Goal: Task Accomplishment & Management: Use online tool/utility

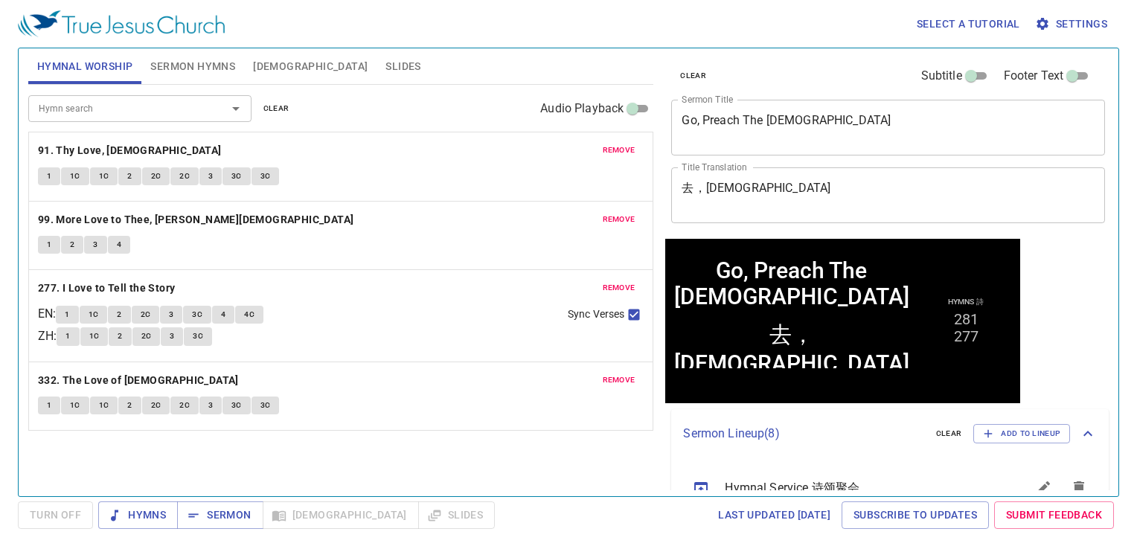
click at [273, 105] on span "clear" at bounding box center [276, 108] width 26 height 13
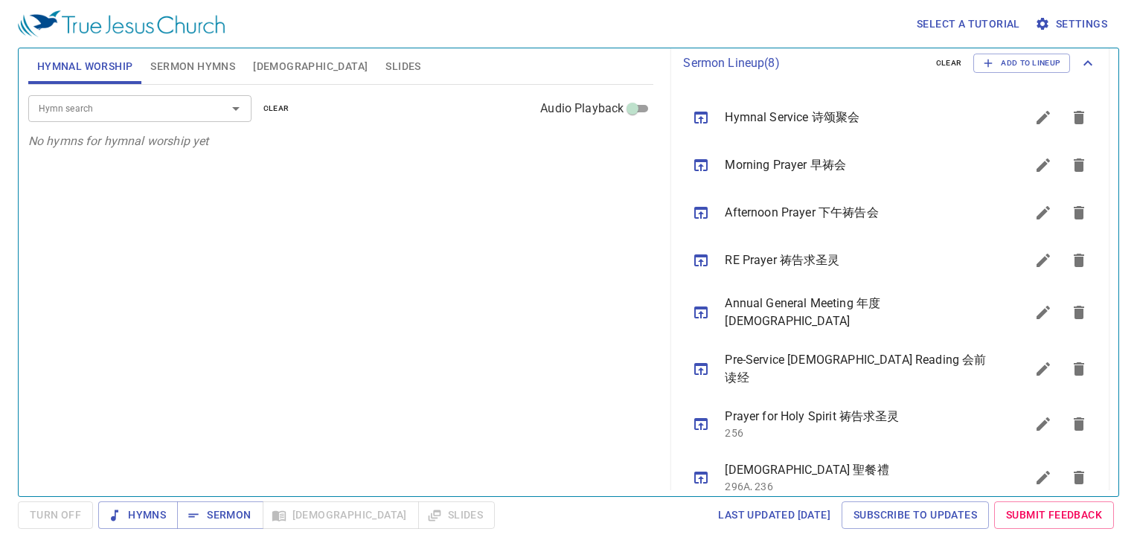
scroll to position [372, 0]
click at [699, 164] on icon "sermon lineup list" at bounding box center [701, 164] width 18 height 18
drag, startPoint x: 71, startPoint y: 519, endPoint x: 84, endPoint y: 519, distance: 12.7
click at [72, 519] on span "Turn Off" at bounding box center [55, 516] width 75 height 28
click at [158, 516] on span "Hymns" at bounding box center [138, 515] width 56 height 19
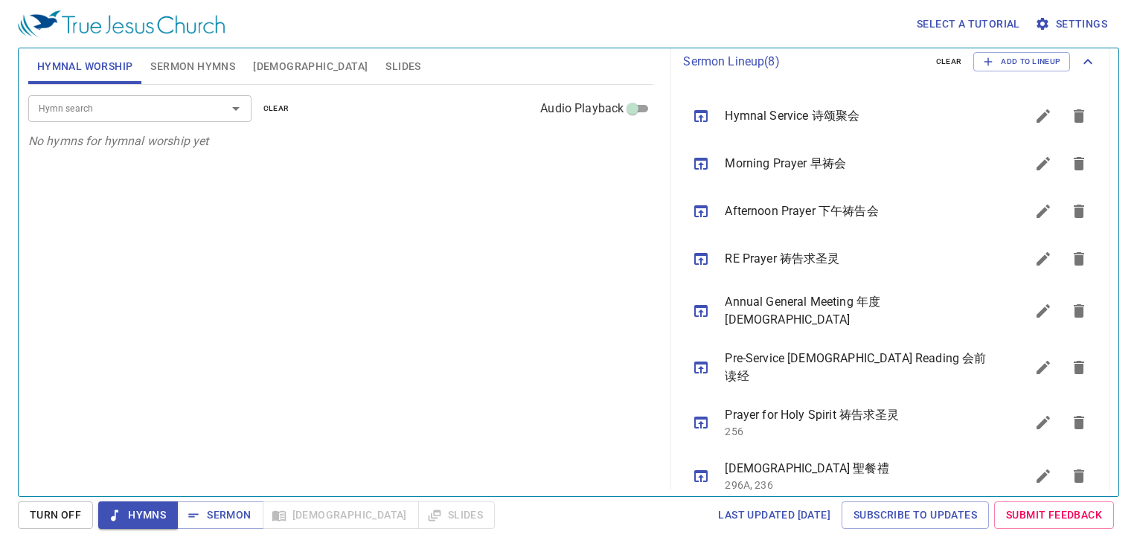
click at [63, 517] on span "Turn Off" at bounding box center [55, 515] width 51 height 19
click at [386, 64] on span "Slides" at bounding box center [403, 66] width 35 height 19
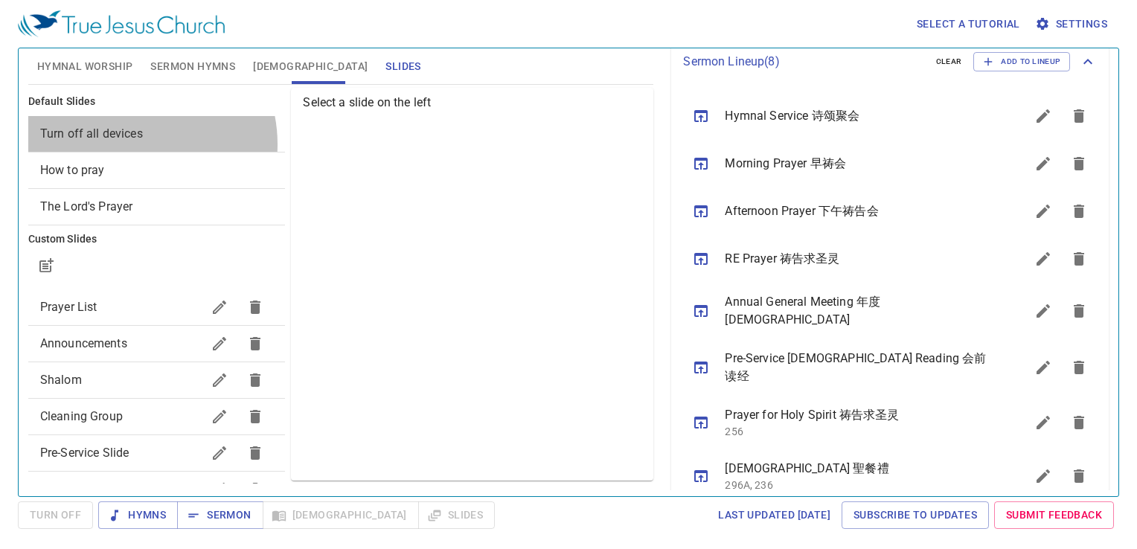
drag, startPoint x: 128, startPoint y: 144, endPoint x: 124, endPoint y: 159, distance: 15.3
click at [125, 144] on div "Turn off all devices" at bounding box center [157, 134] width 258 height 36
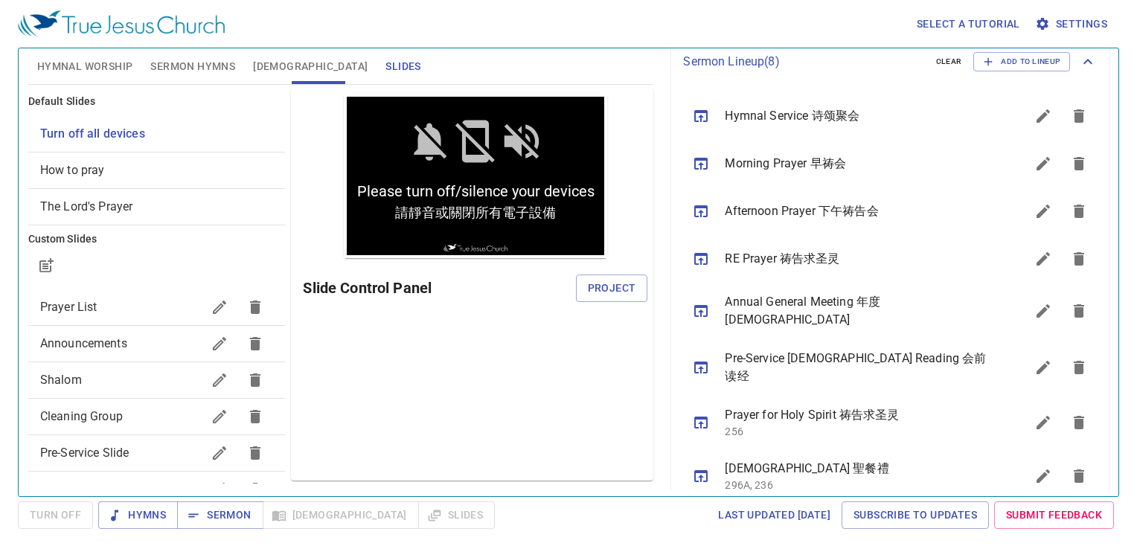
scroll to position [0, 0]
click at [610, 278] on button "Project" at bounding box center [612, 289] width 72 height 28
click at [191, 67] on span "Sermon Hymns" at bounding box center [192, 66] width 85 height 19
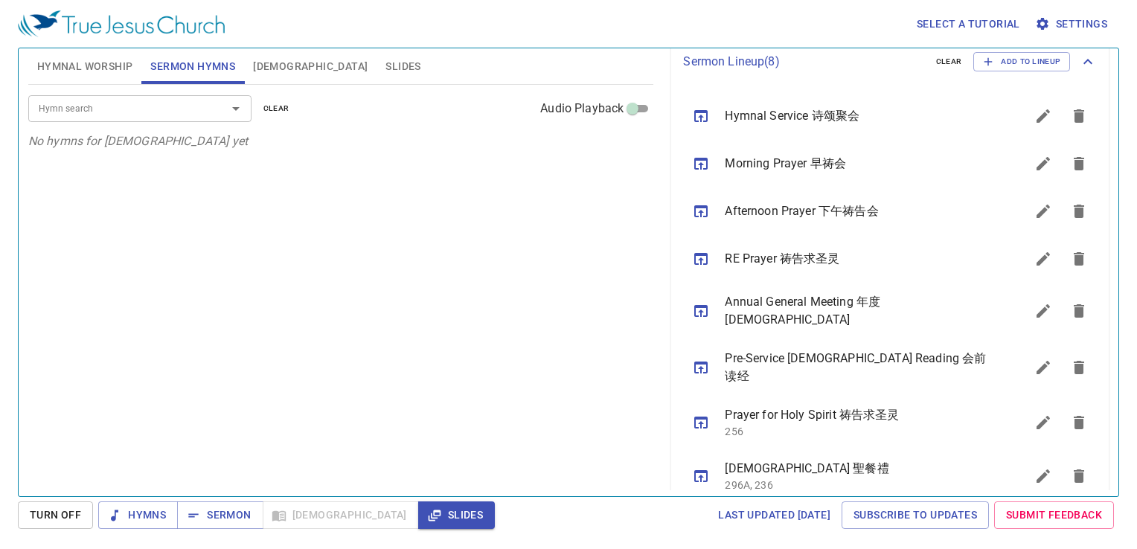
click at [195, 105] on input "Hymn search" at bounding box center [118, 108] width 170 height 17
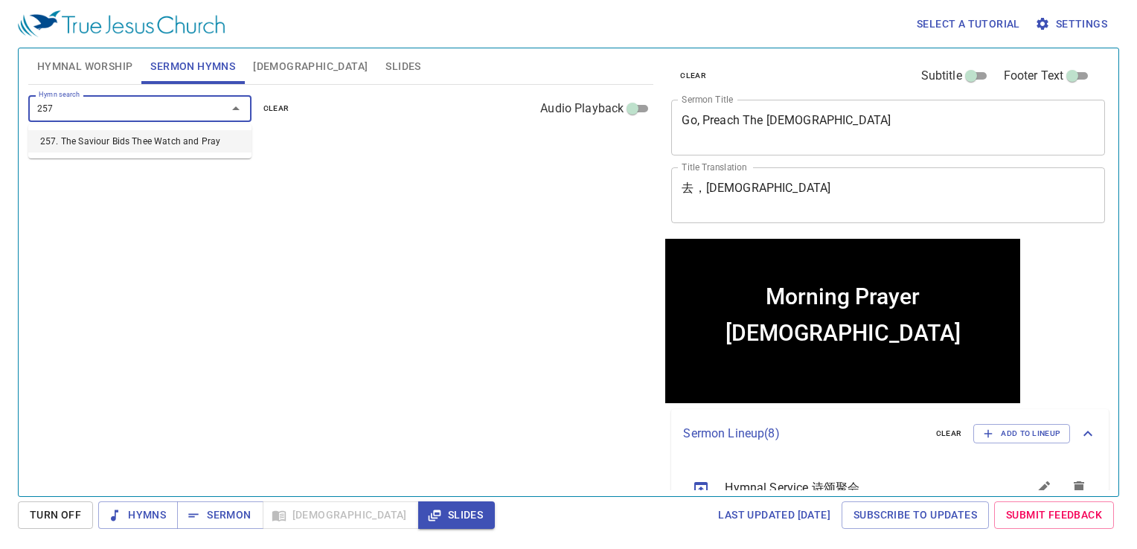
type input "257"
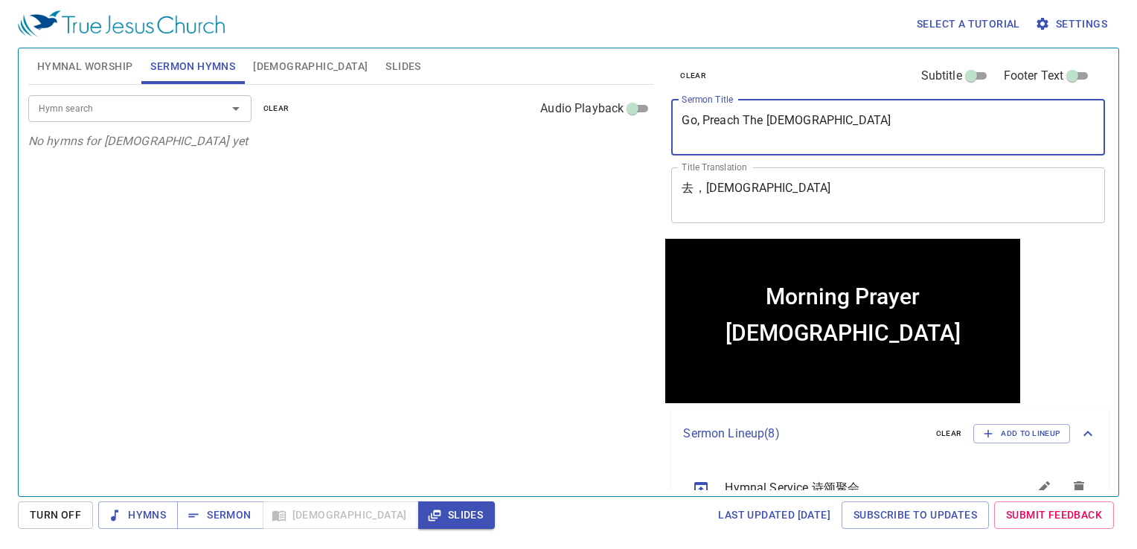
drag, startPoint x: 810, startPoint y: 122, endPoint x: 606, endPoint y: 149, distance: 205.7
click at [604, 149] on div "Hymnal Worship Sermon Hymns Bible Slides Hymn search Hymn search clear Audio Pl…" at bounding box center [568, 266] width 1093 height 448
click at [1042, 433] on span "Add to Lineup" at bounding box center [1021, 433] width 77 height 13
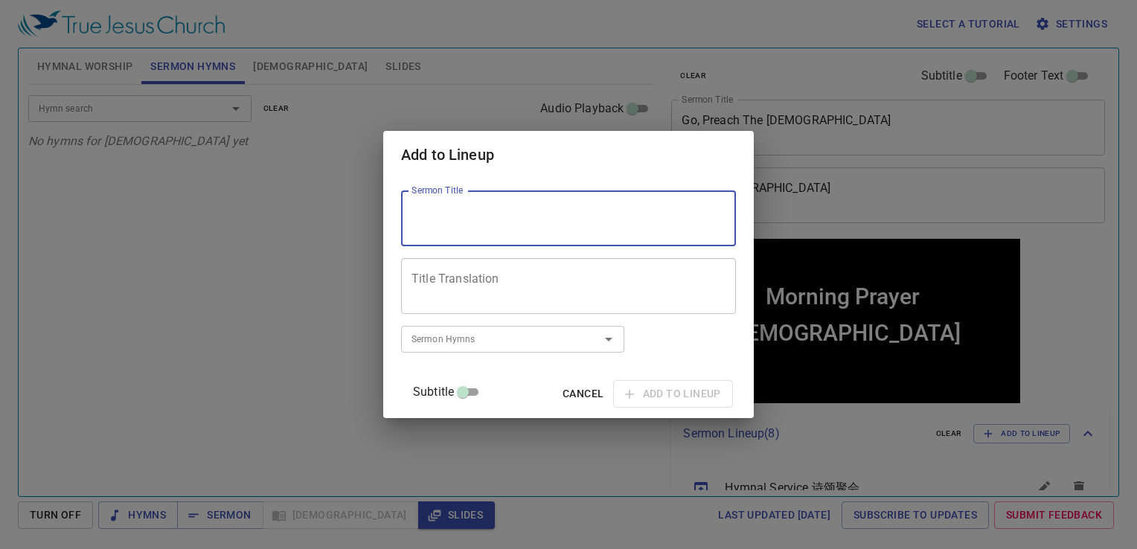
click at [625, 224] on textarea "Sermon Title" at bounding box center [569, 219] width 314 height 28
type textarea "King [PERSON_NAME]"
click at [488, 348] on input "Sermon Hymns" at bounding box center [491, 338] width 170 height 17
type input "257"
type input "198"
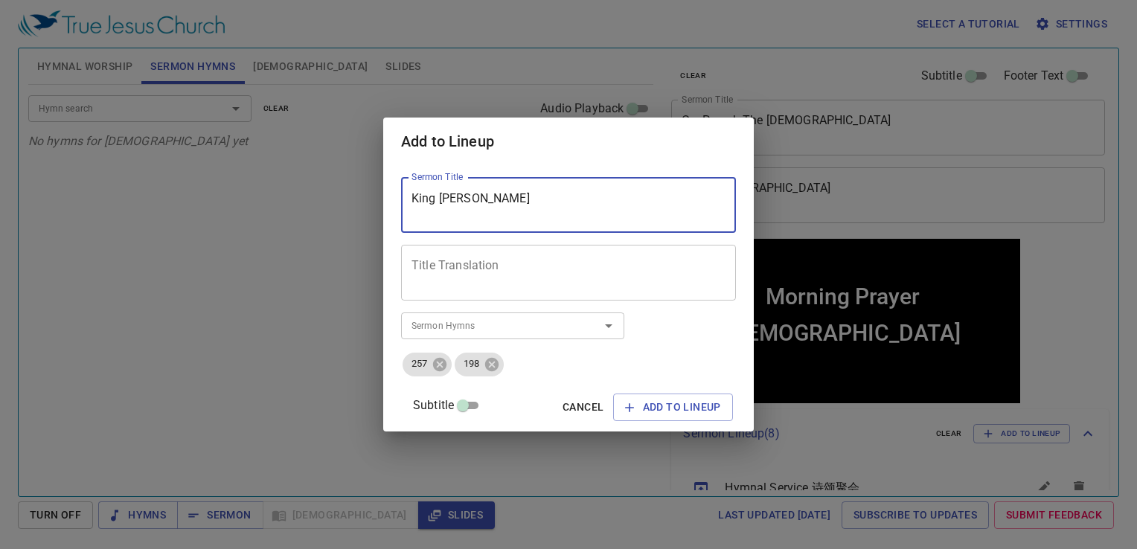
drag, startPoint x: 552, startPoint y: 198, endPoint x: 372, endPoint y: 211, distance: 180.6
click at [376, 211] on div "Add to Lineup Sermon Title King Jehoshaphat Sermon Title Title Translation Titl…" at bounding box center [568, 274] width 1137 height 549
click at [473, 248] on div "Title Translation" at bounding box center [568, 273] width 335 height 56
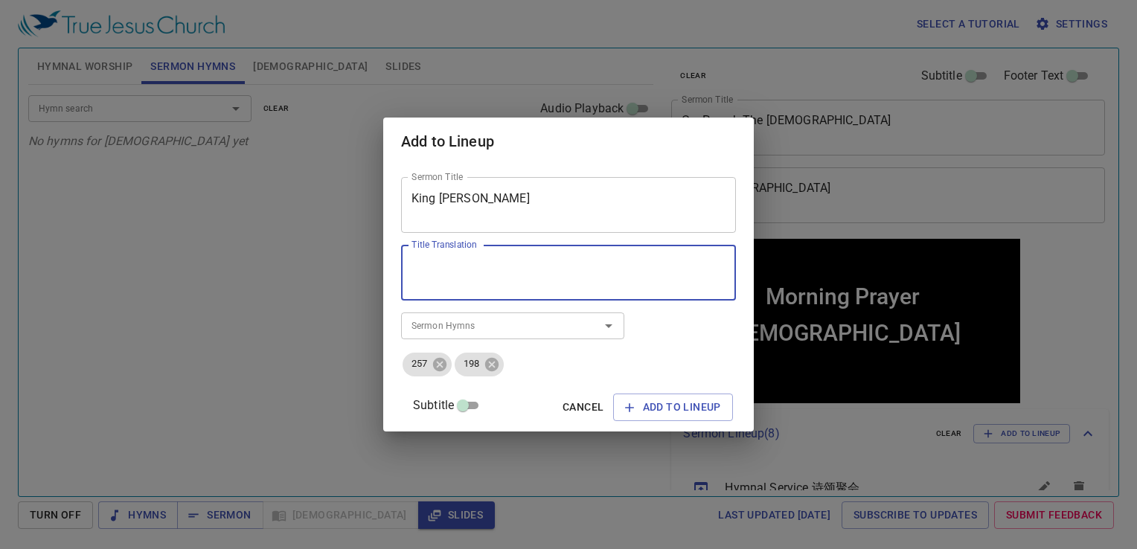
paste textarea "约沙法王"
type textarea "约沙法王"
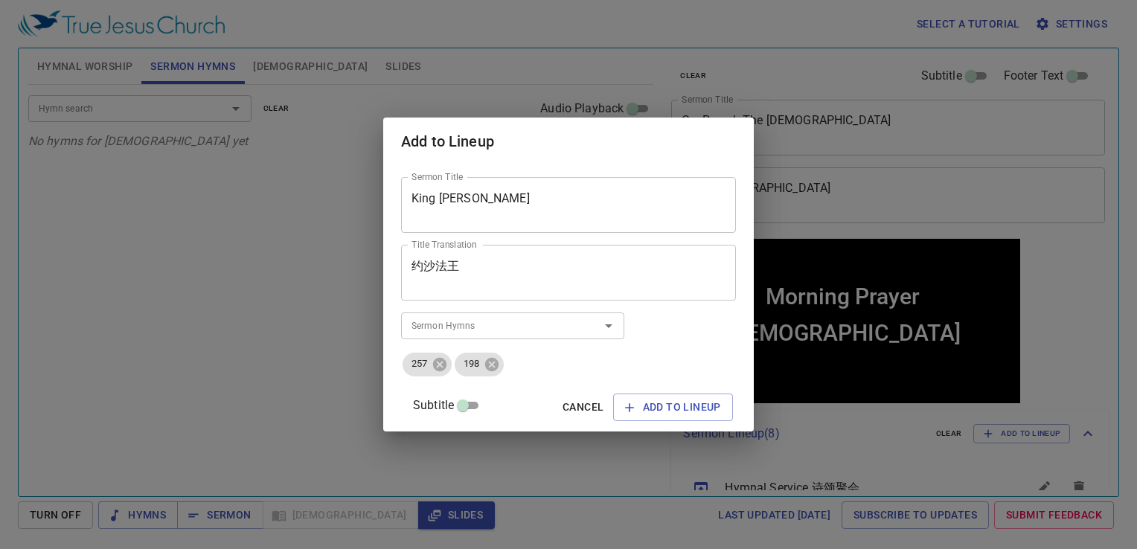
click at [732, 359] on div "Sermon Title King Jehoshaphat Sermon Title Title Translation 约沙法王 Title Transla…" at bounding box center [568, 298] width 371 height 266
click at [653, 409] on span "Add to Lineup" at bounding box center [673, 407] width 96 height 19
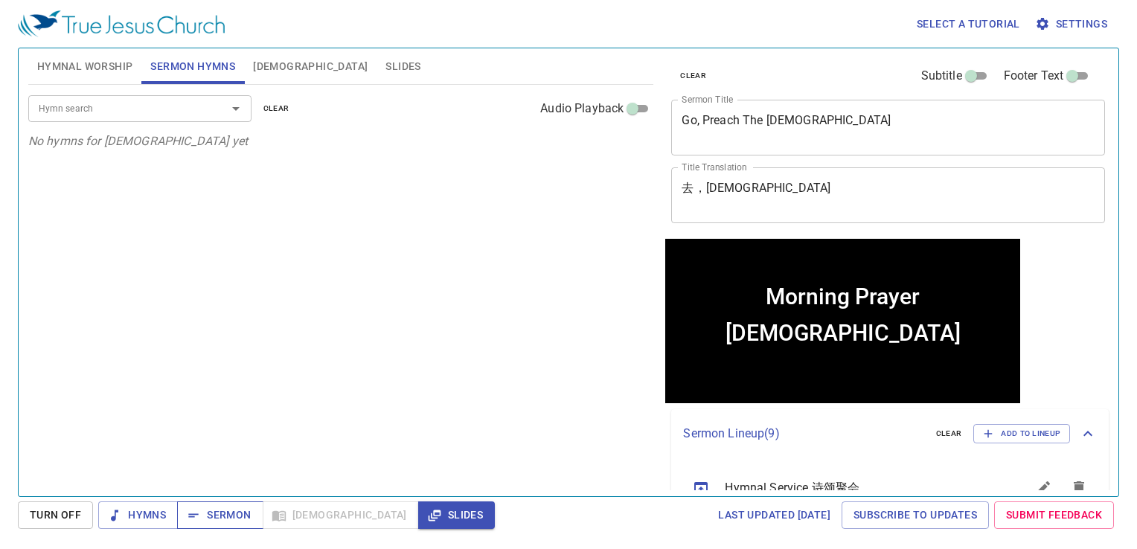
click at [222, 523] on span "Sermon" at bounding box center [220, 515] width 62 height 19
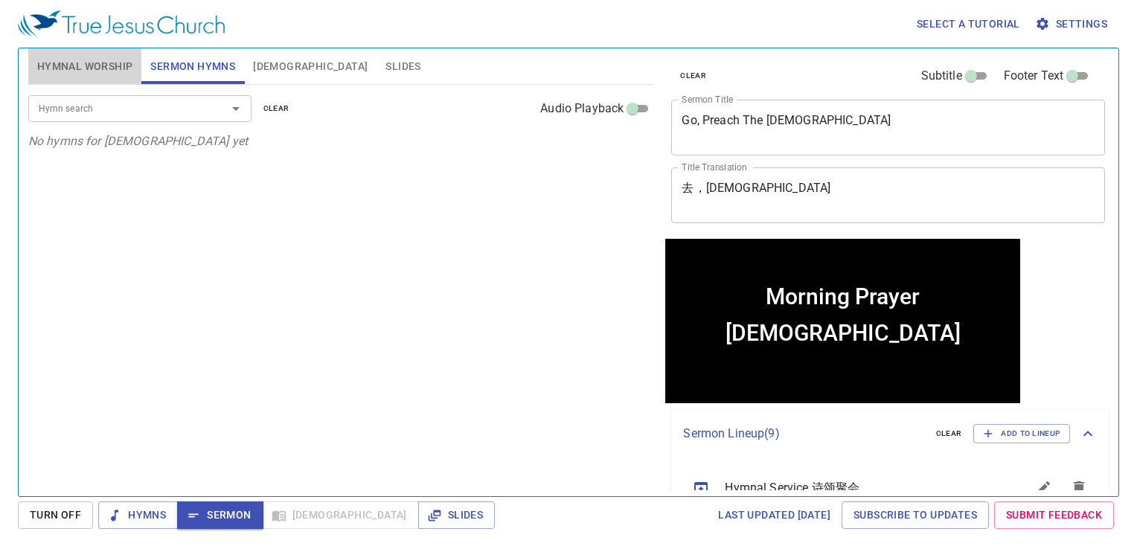
click at [106, 68] on span "Hymnal Worship" at bounding box center [85, 66] width 96 height 19
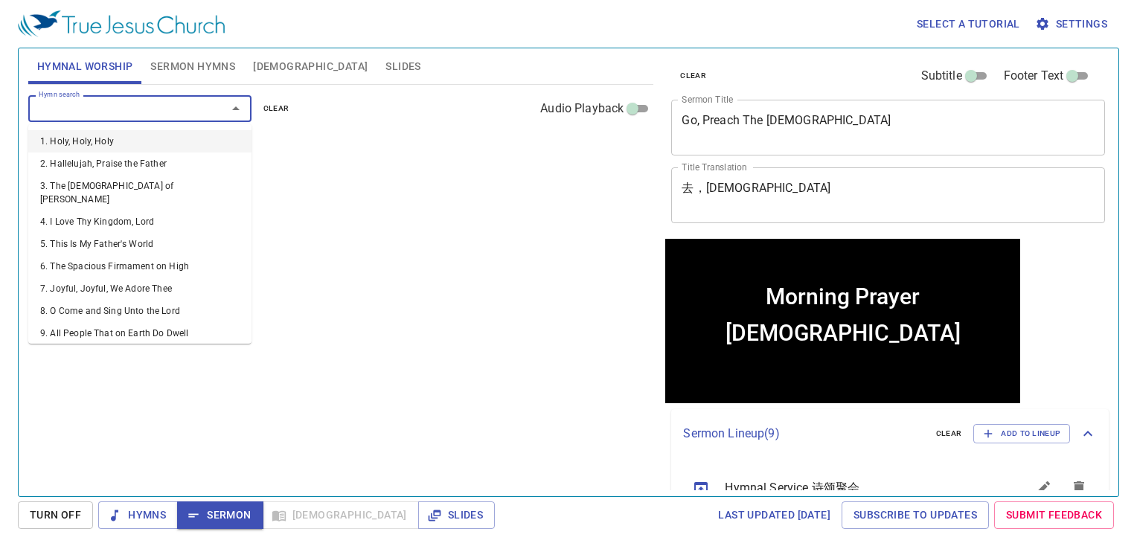
click at [103, 106] on input "Hymn search" at bounding box center [118, 108] width 170 height 17
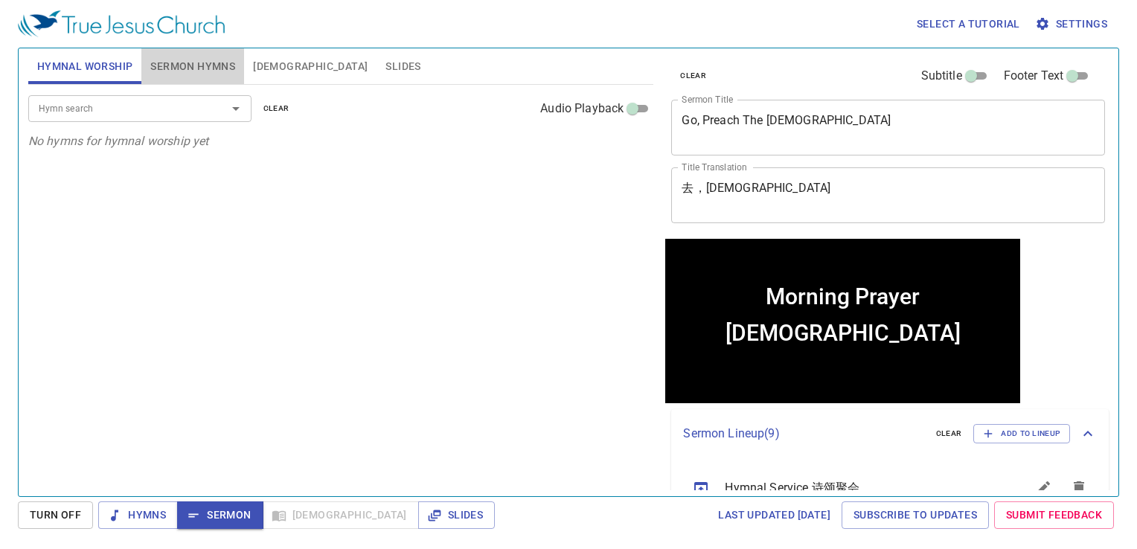
click at [196, 58] on span "Sermon Hymns" at bounding box center [192, 66] width 85 height 19
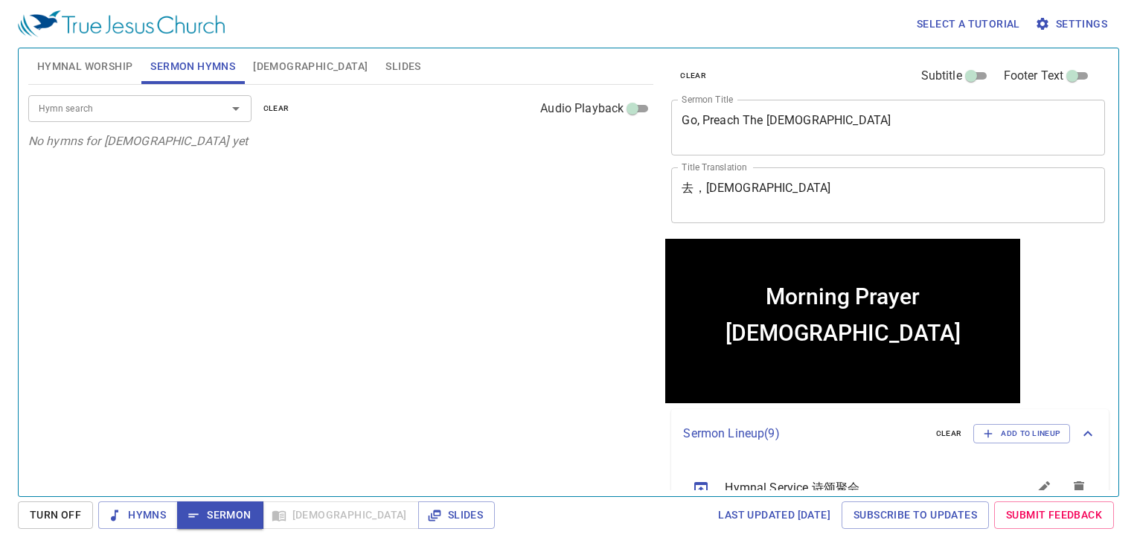
click at [173, 120] on div "Hymn search" at bounding box center [139, 108] width 223 height 26
click at [174, 120] on div "Hymn search" at bounding box center [139, 108] width 223 height 26
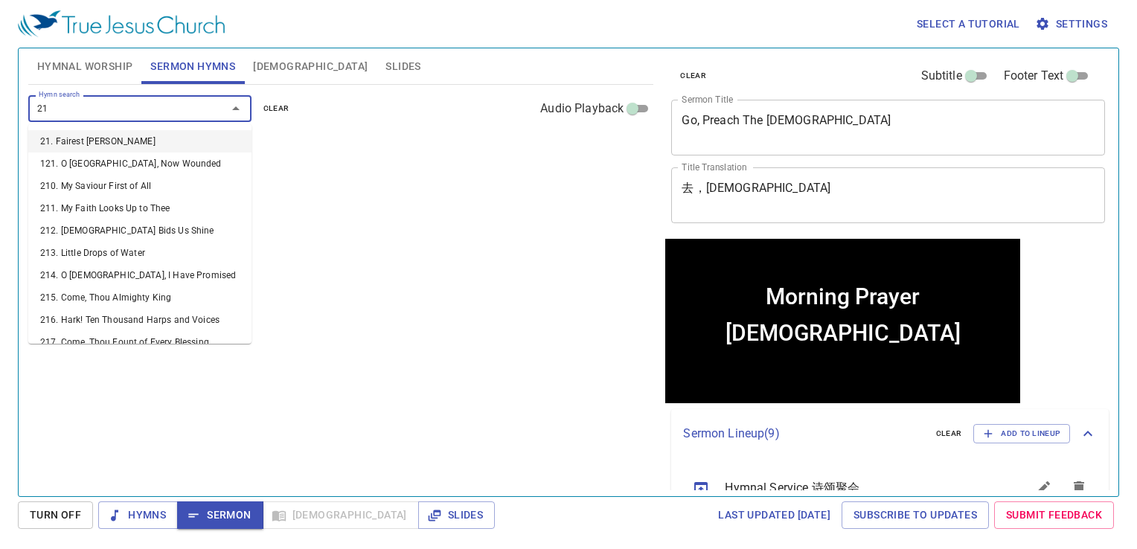
type input "218"
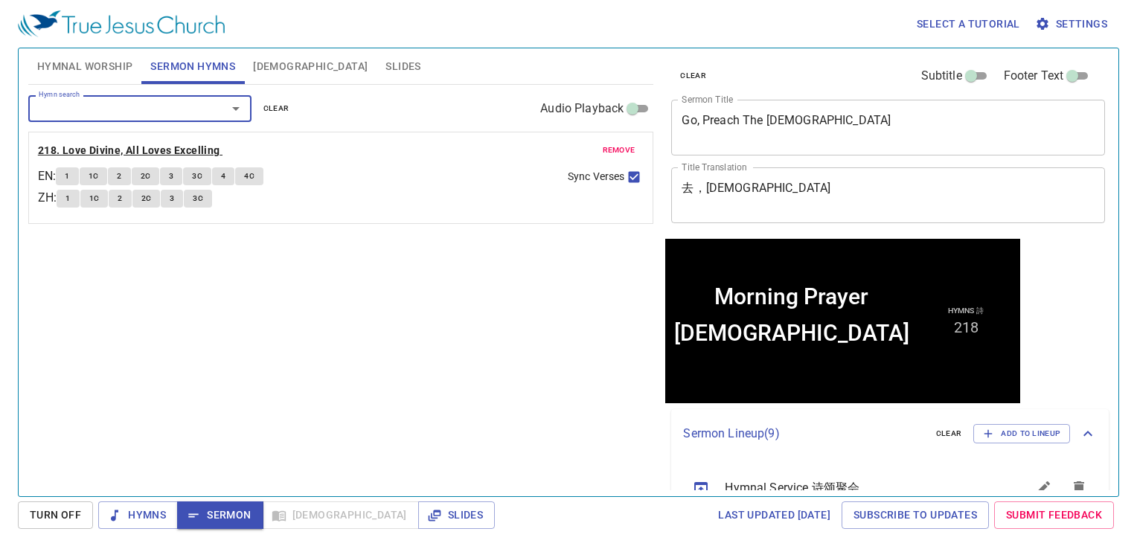
click at [82, 152] on b "218. Love Divine, All Loves Excelling" at bounding box center [129, 150] width 182 height 19
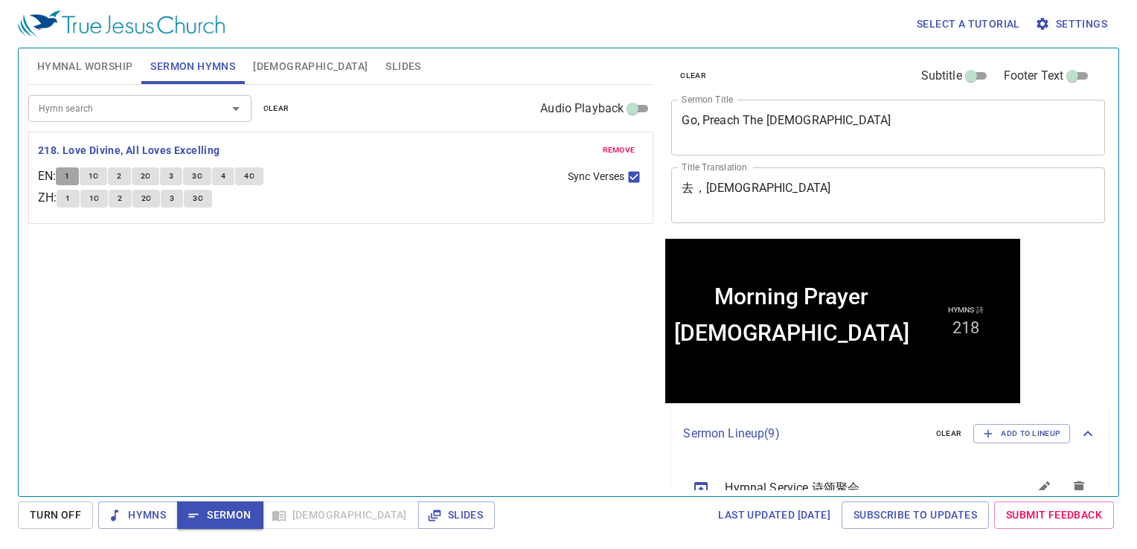
drag, startPoint x: 76, startPoint y: 170, endPoint x: 83, endPoint y: 176, distance: 9.0
click at [78, 173] on button "1" at bounding box center [67, 176] width 22 height 18
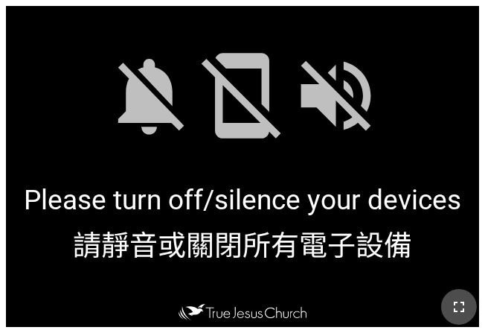
click at [453, 303] on icon "button" at bounding box center [459, 307] width 18 height 18
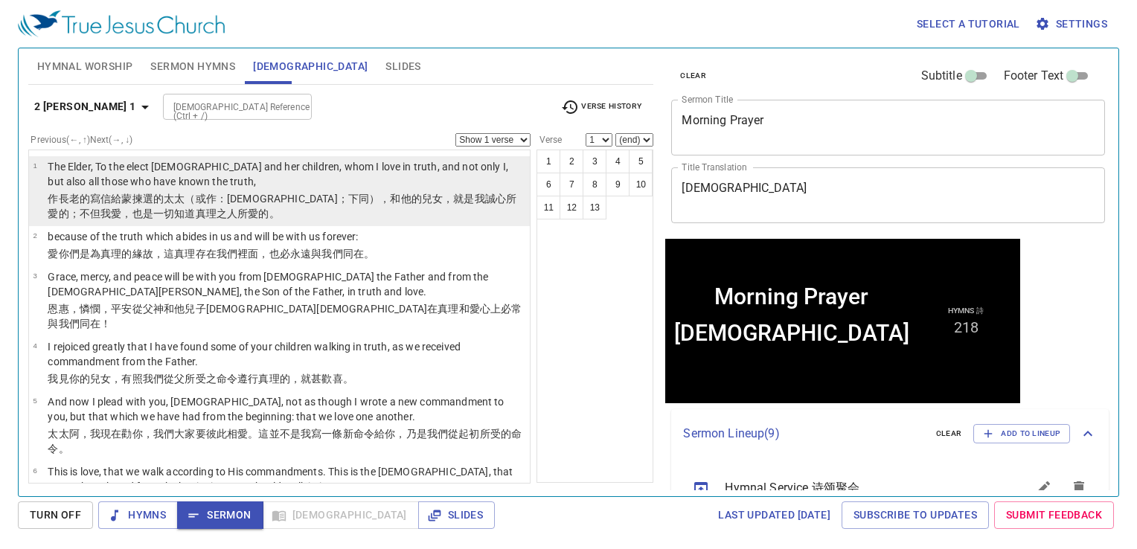
click at [232, 183] on p "The Elder, To the elect [DEMOGRAPHIC_DATA] and her children, whom I love in tru…" at bounding box center [287, 174] width 478 height 30
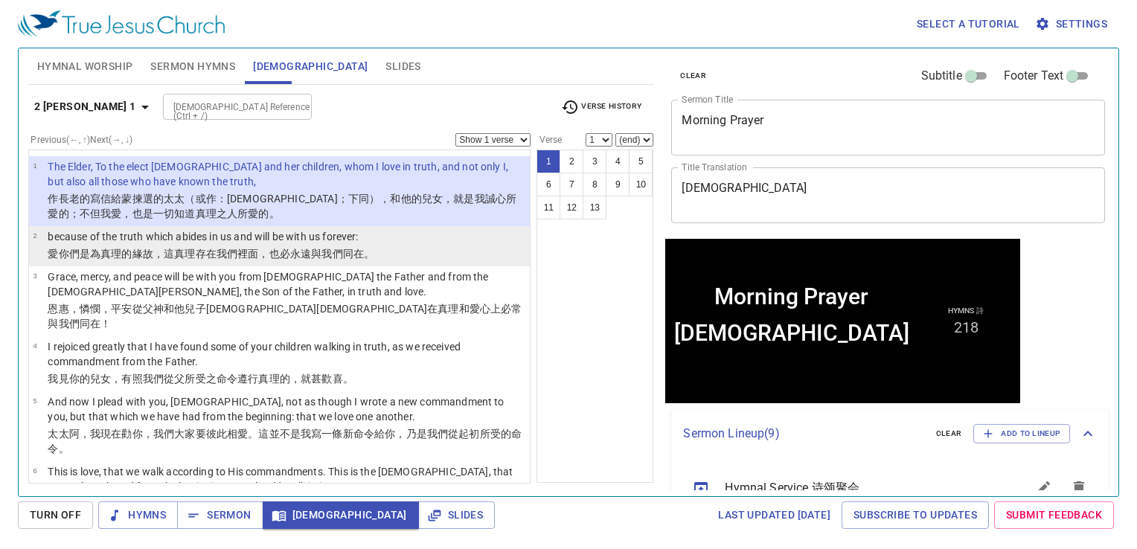
click at [299, 255] on wg2532 "必永遠 與我們 同在 。" at bounding box center [327, 254] width 95 height 12
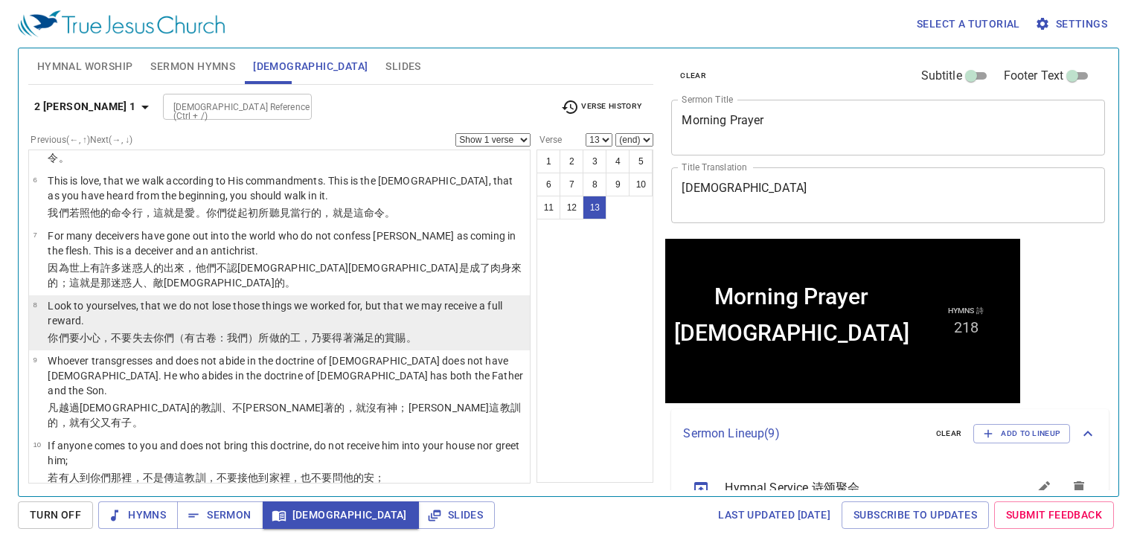
scroll to position [246, 0]
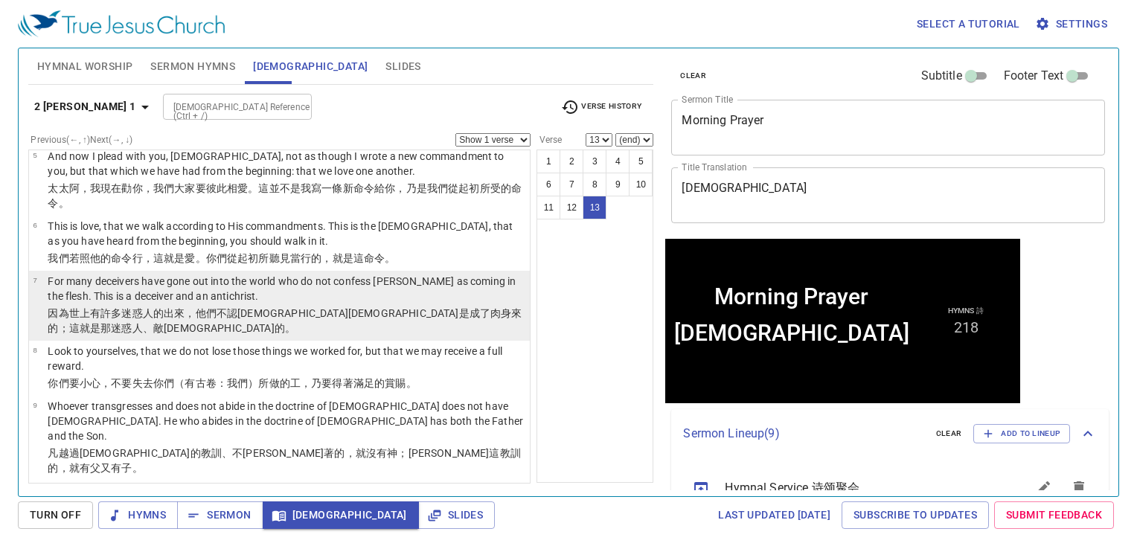
click at [196, 306] on p "因為 世上 有許多 迷惑人的 出來 ，他們 不 認 耶穌 基督 是成了 肉身 來 的；這 就是 那迷惑人 、敵基督的 。" at bounding box center [287, 321] width 478 height 30
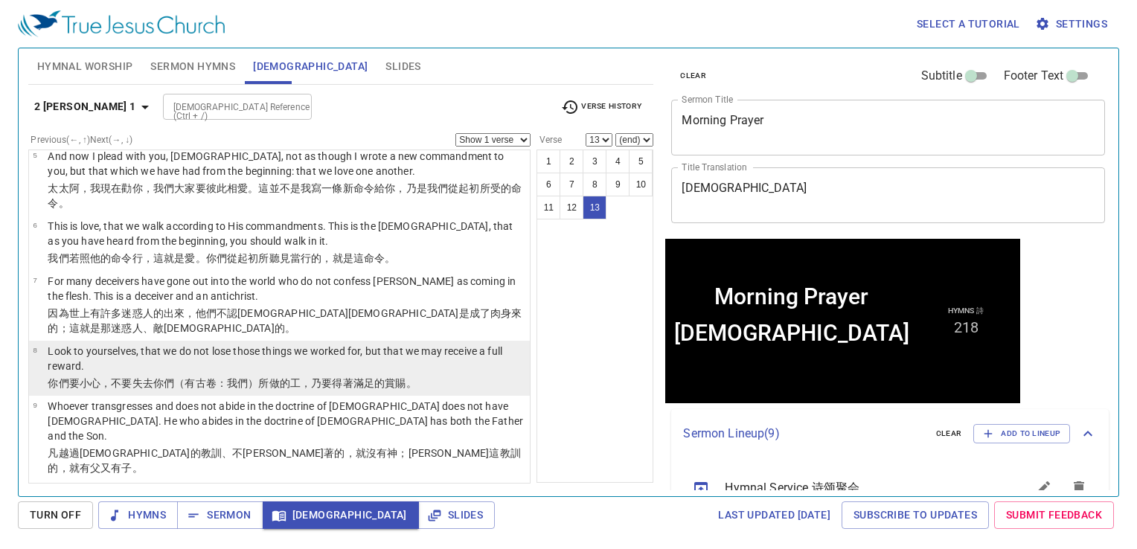
select select "7"
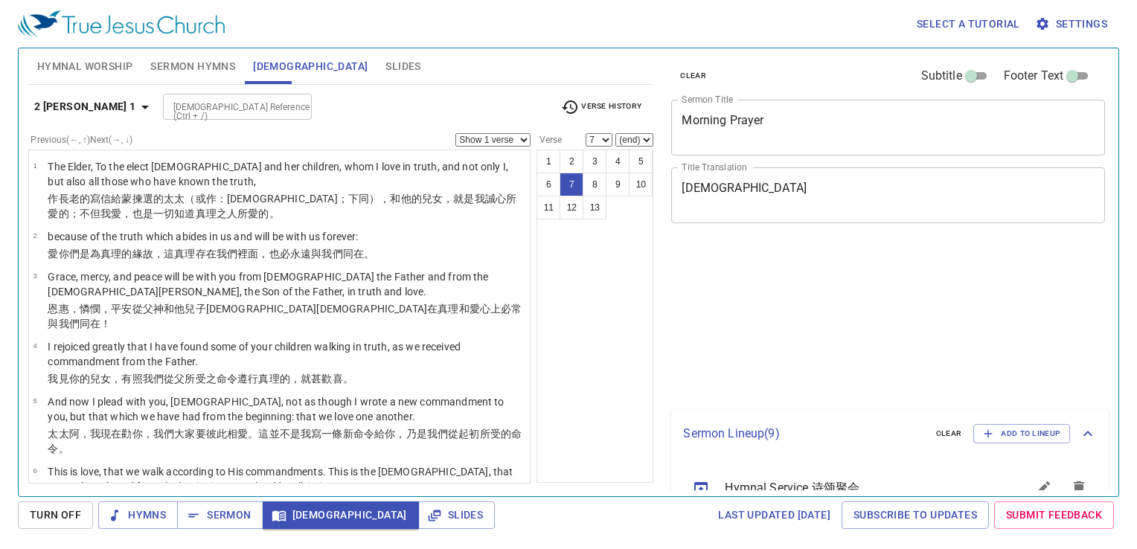
select select "7"
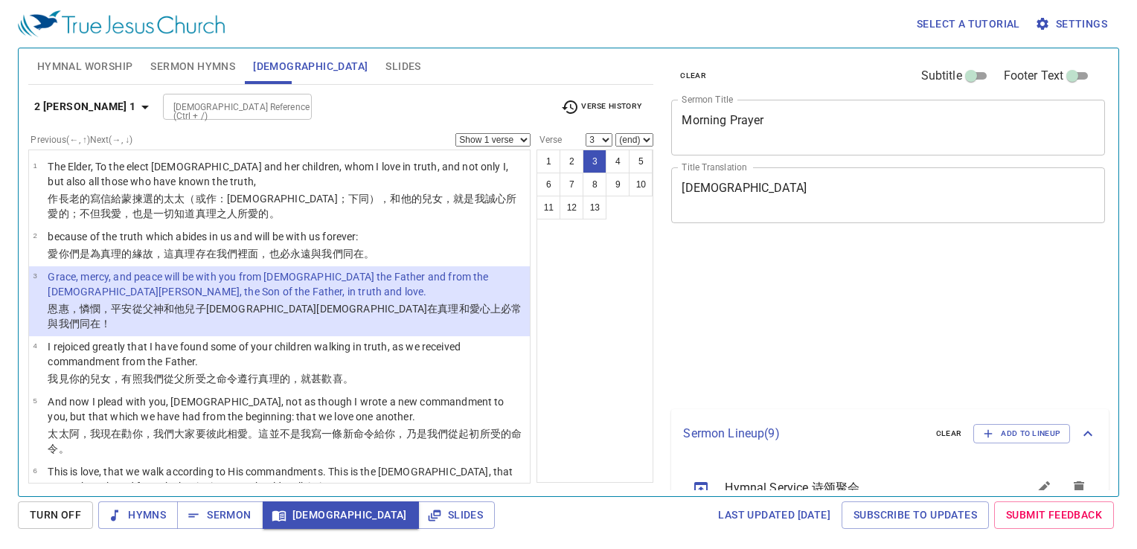
select select "3"
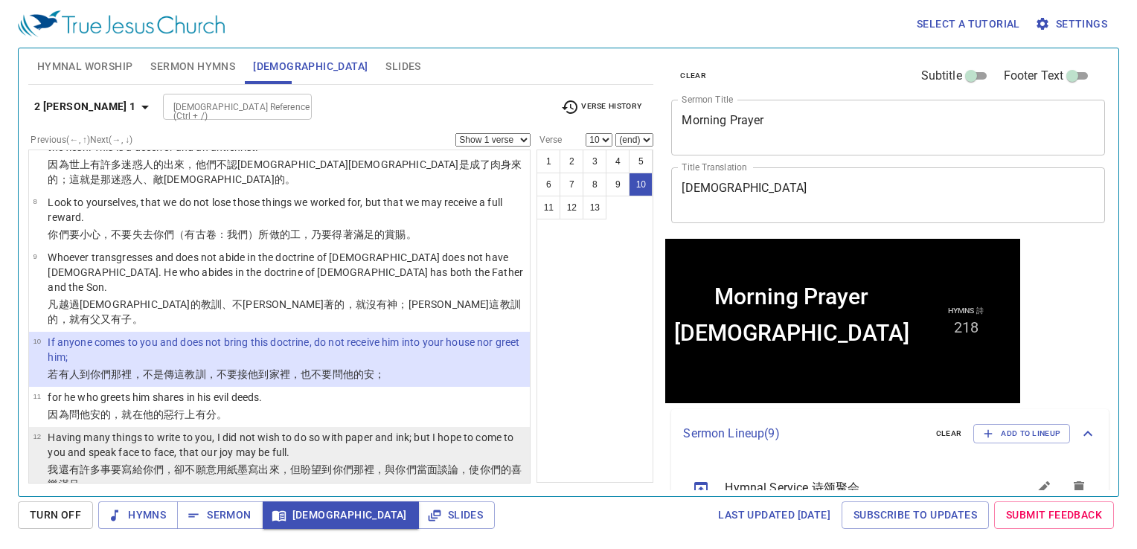
click at [339, 430] on p "Having many things to write to you, I did not wish to do so with paper and ink;…" at bounding box center [287, 445] width 478 height 30
select select "12"
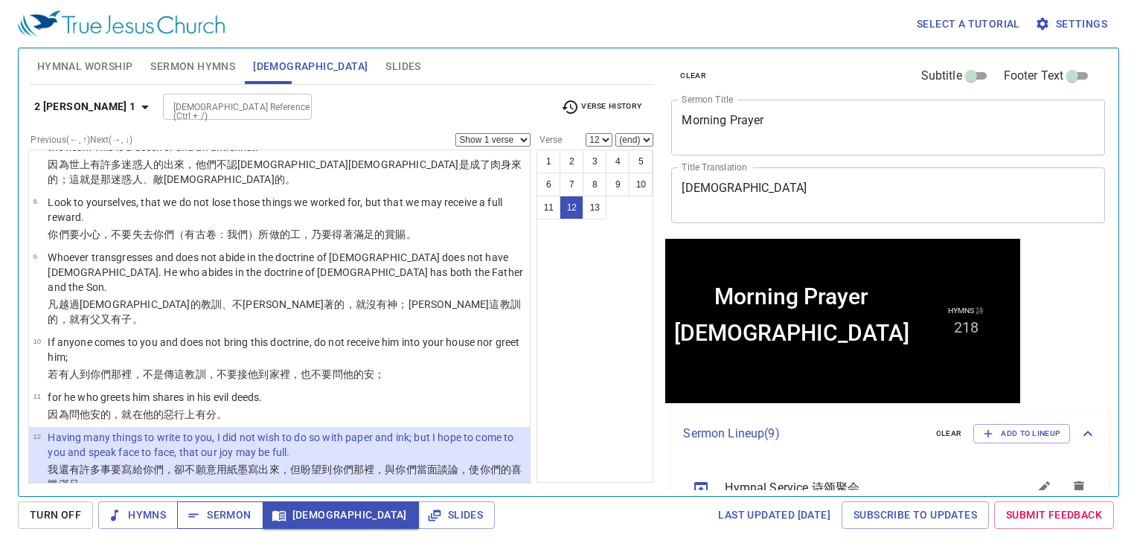
click at [245, 527] on button "Sermon" at bounding box center [220, 516] width 86 height 28
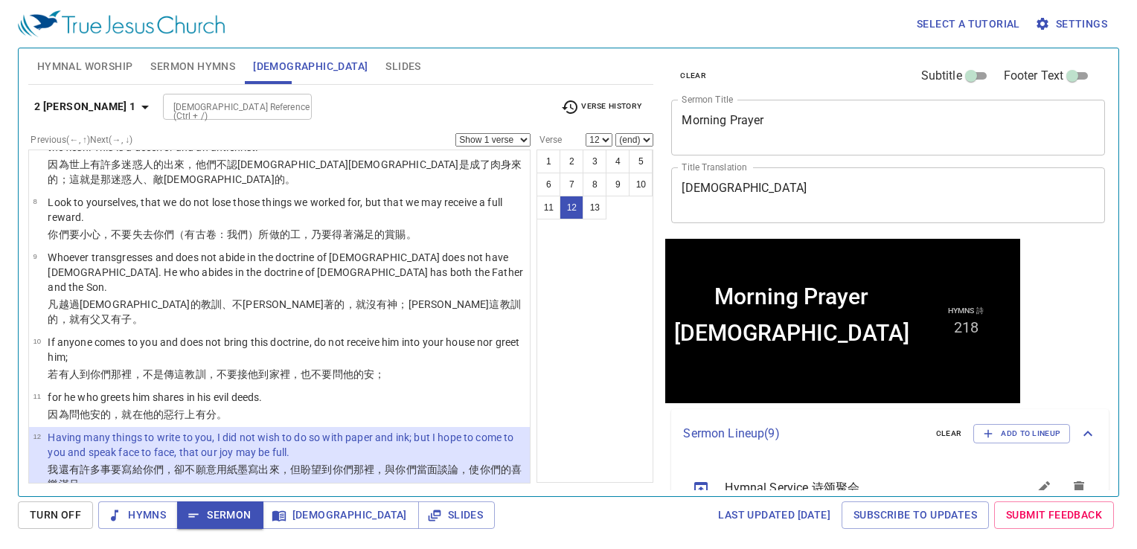
click at [377, 53] on button "Slides" at bounding box center [403, 66] width 53 height 36
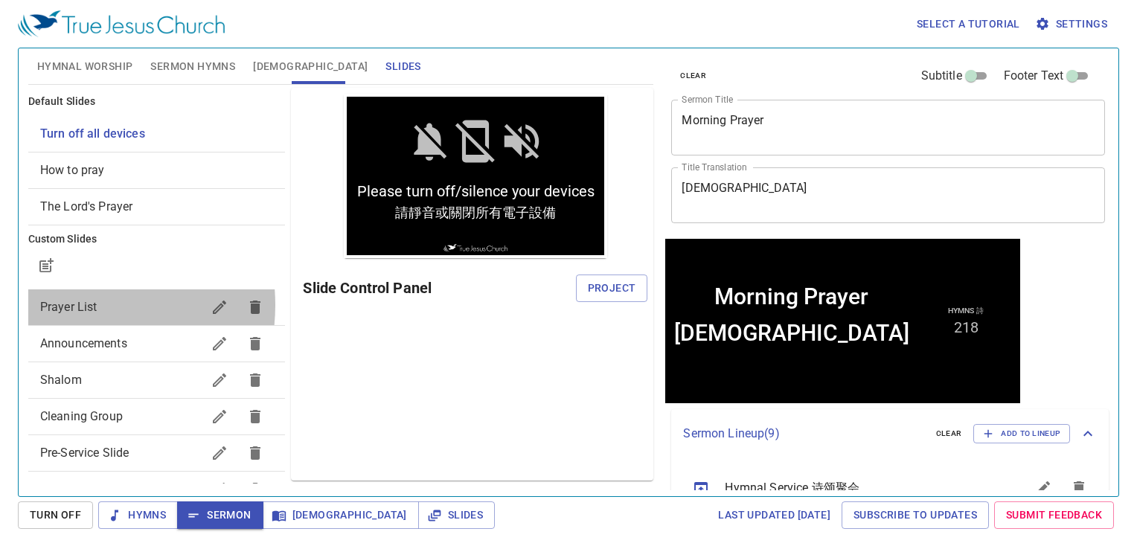
click at [71, 305] on span "Prayer List" at bounding box center [68, 307] width 57 height 14
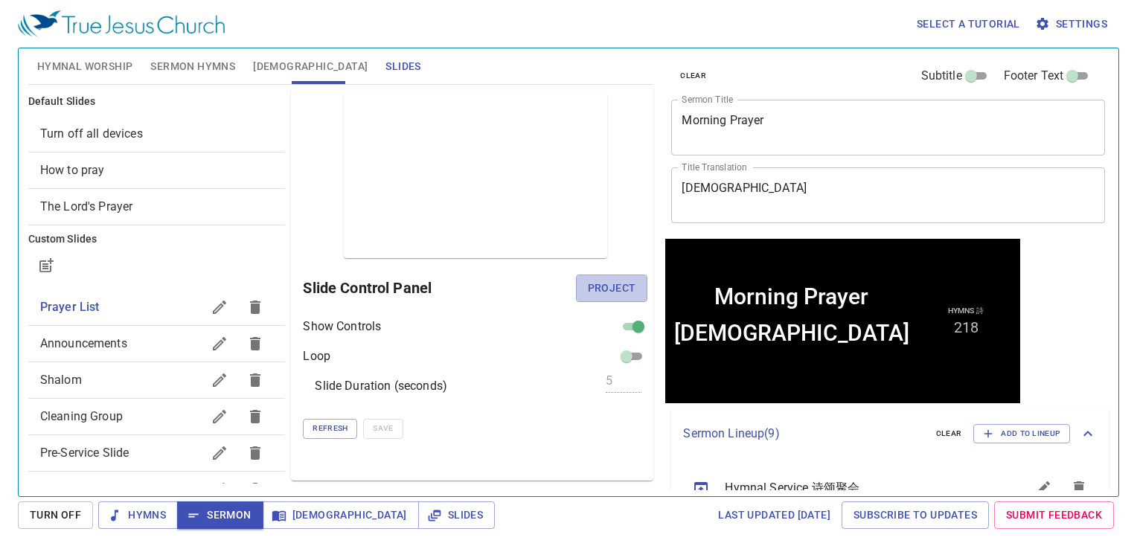
drag, startPoint x: 606, startPoint y: 284, endPoint x: 627, endPoint y: 332, distance: 52.3
click at [607, 284] on span "Project" at bounding box center [612, 288] width 48 height 19
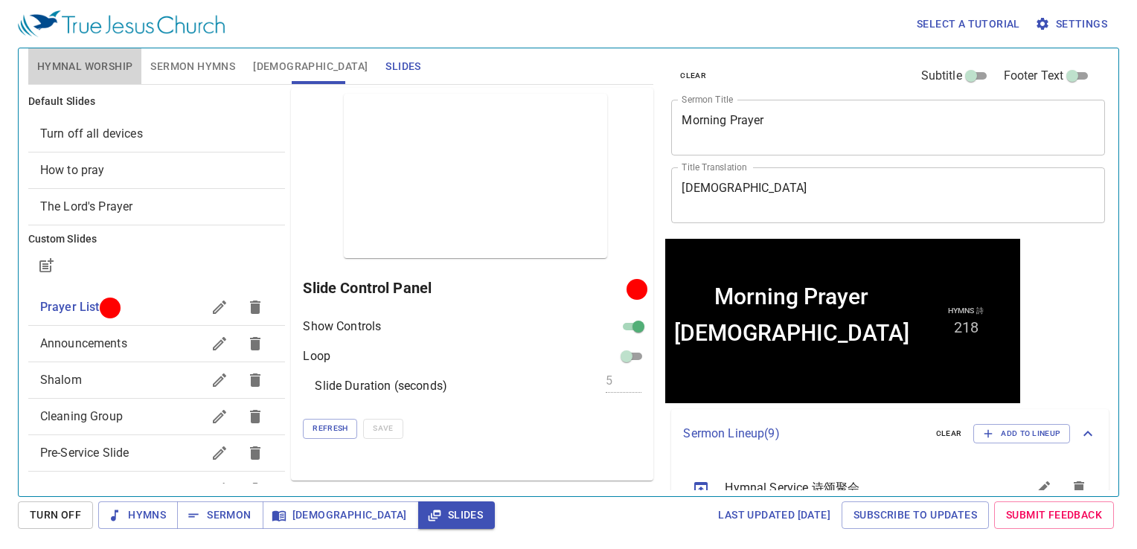
click at [108, 58] on span "Hymnal Worship" at bounding box center [85, 66] width 96 height 19
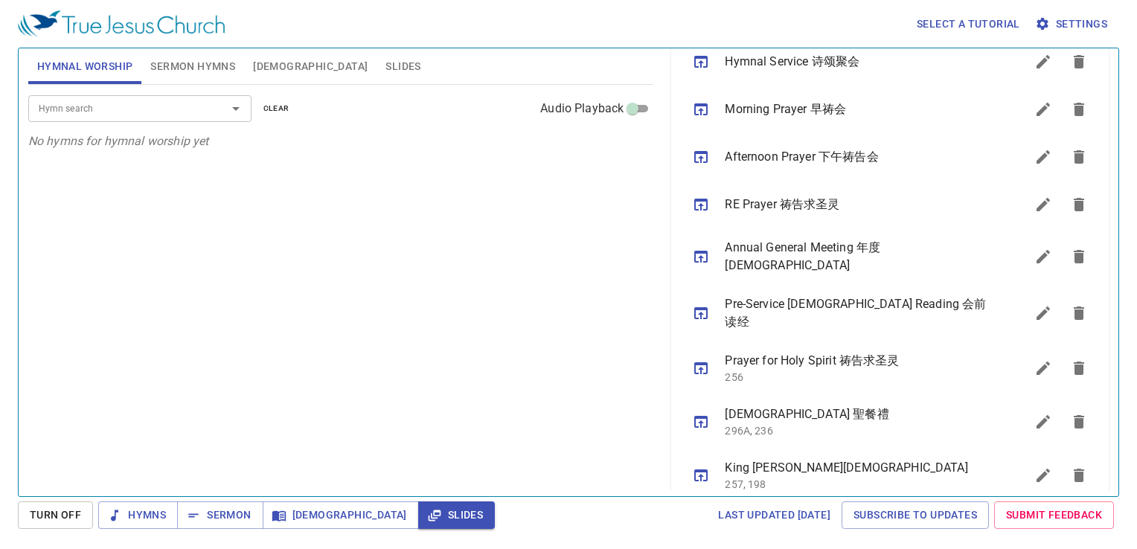
scroll to position [432, 0]
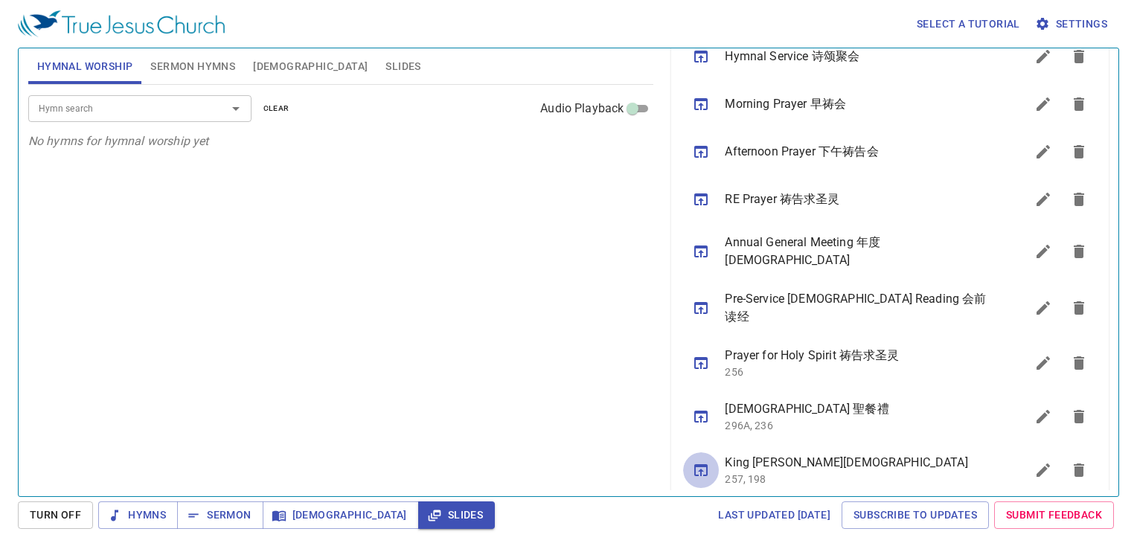
click at [700, 461] on icon "sermon lineup list" at bounding box center [701, 470] width 18 height 18
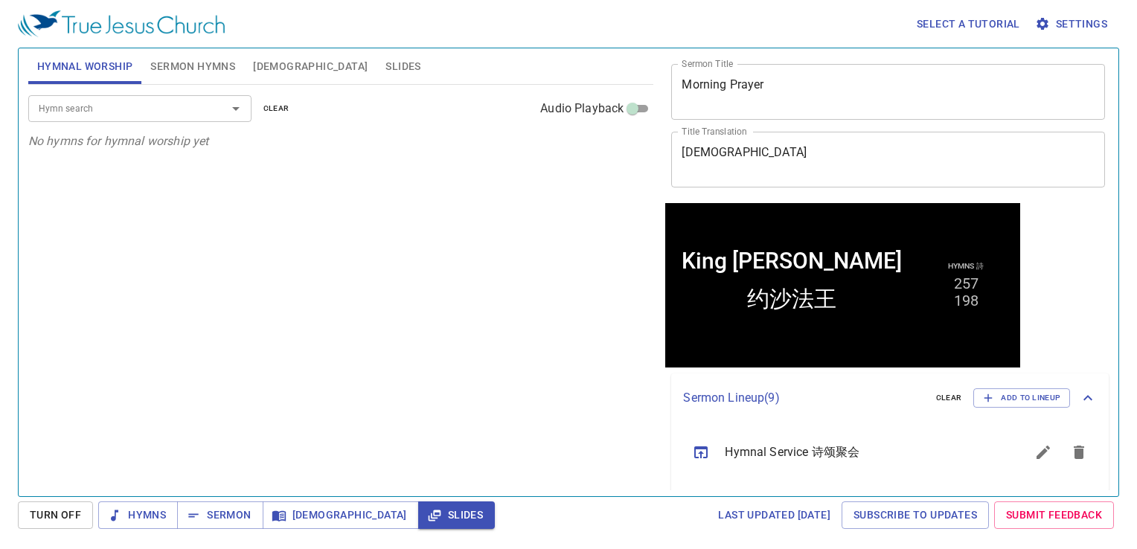
scroll to position [0, 0]
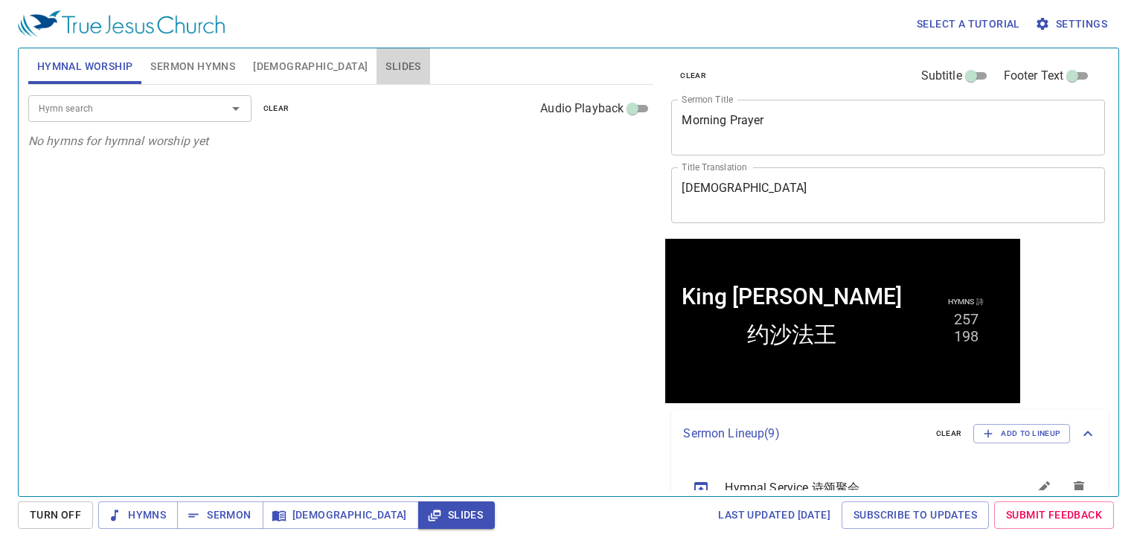
click at [386, 67] on span "Slides" at bounding box center [403, 66] width 35 height 19
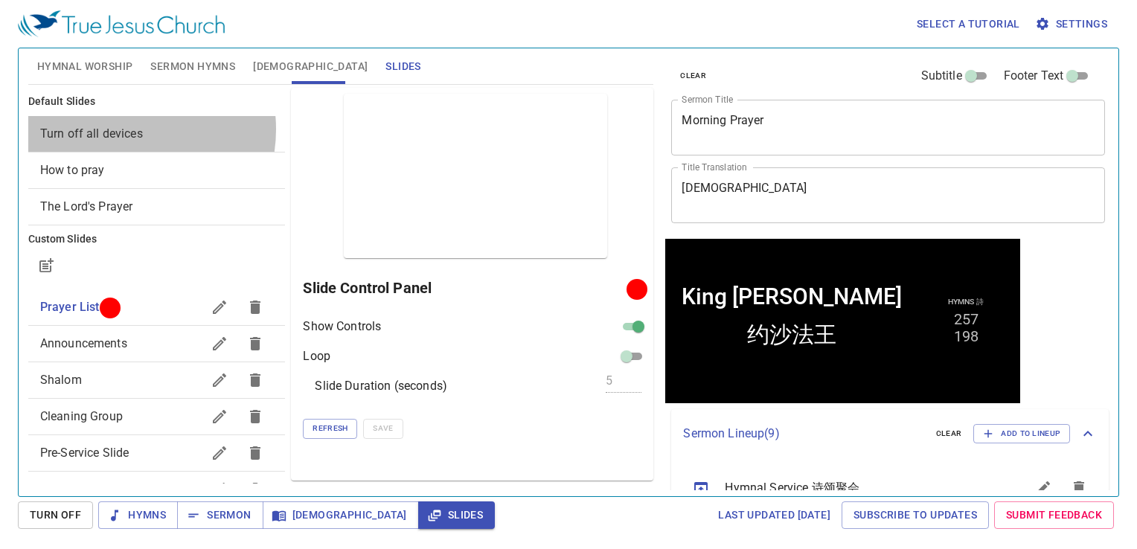
click at [122, 130] on span "Turn off all devices" at bounding box center [91, 134] width 103 height 14
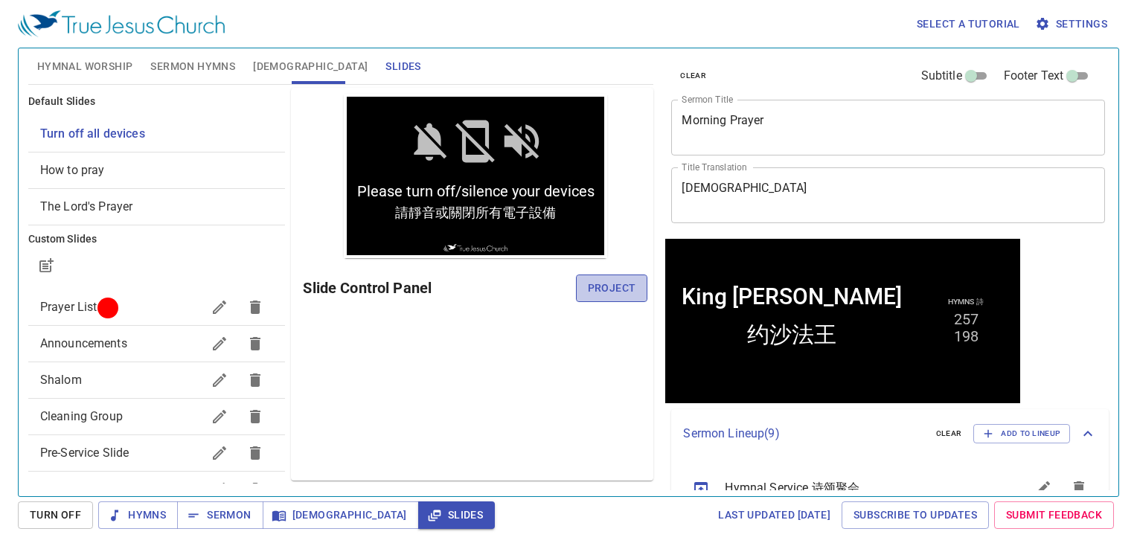
click at [595, 283] on span "Project" at bounding box center [612, 288] width 48 height 19
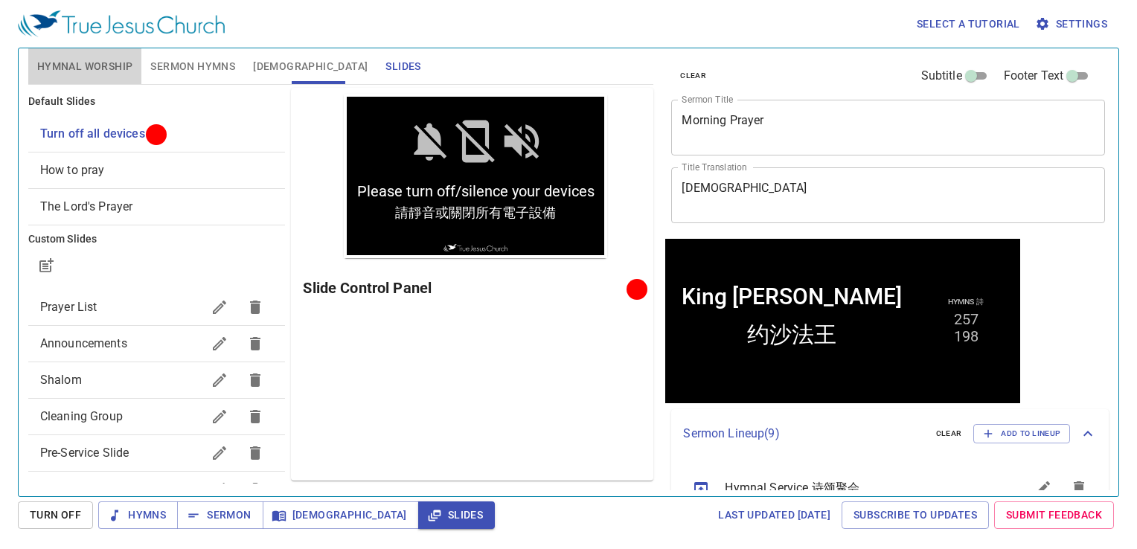
click at [57, 61] on span "Hymnal Worship" at bounding box center [85, 66] width 96 height 19
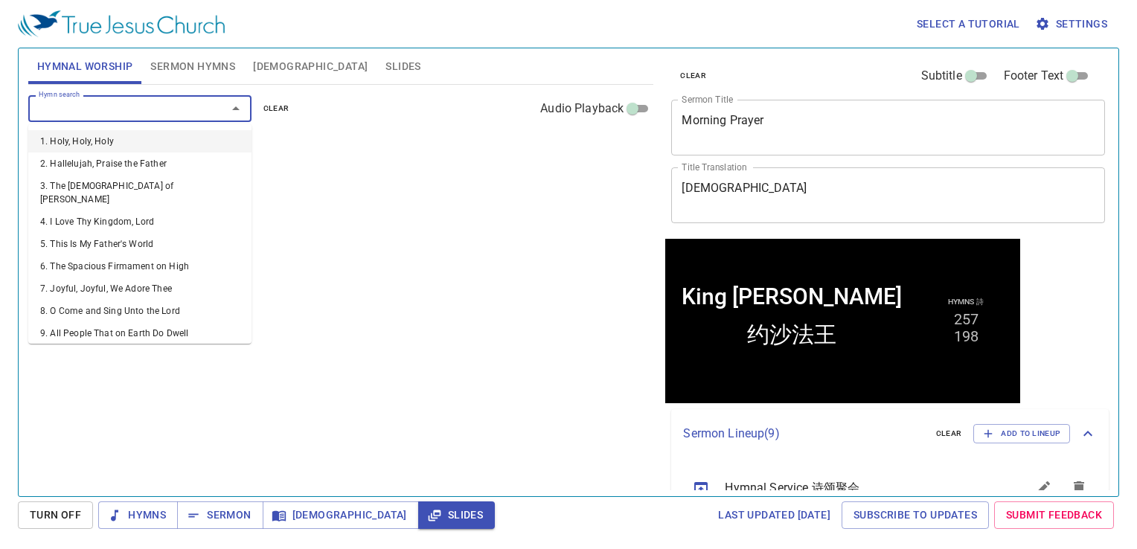
click at [83, 106] on input "Hymn search" at bounding box center [118, 108] width 170 height 17
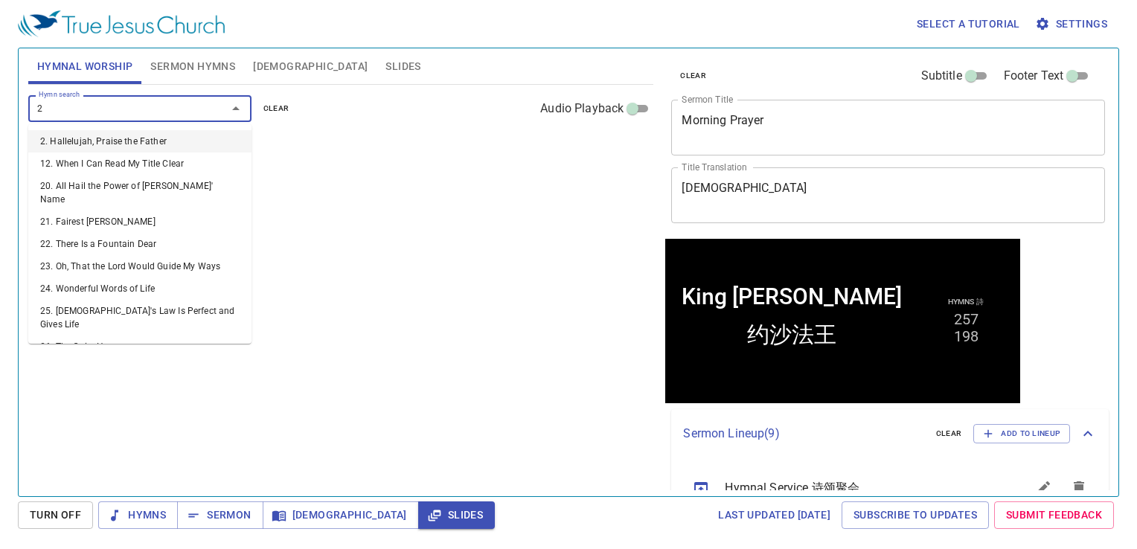
type input "27"
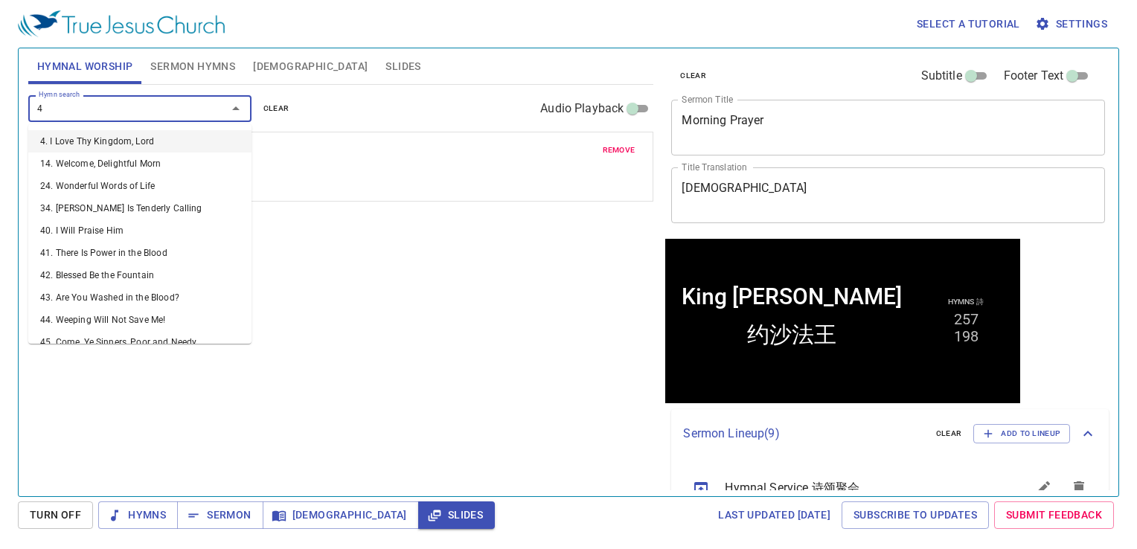
type input "43"
type input "136"
type input "351"
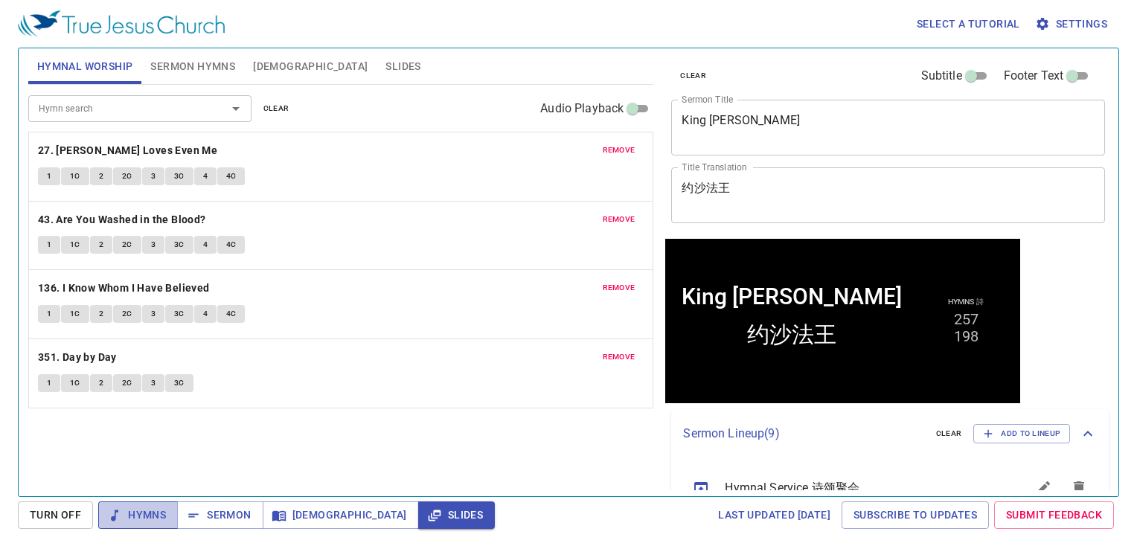
click at [143, 517] on span "Hymns" at bounding box center [138, 515] width 56 height 19
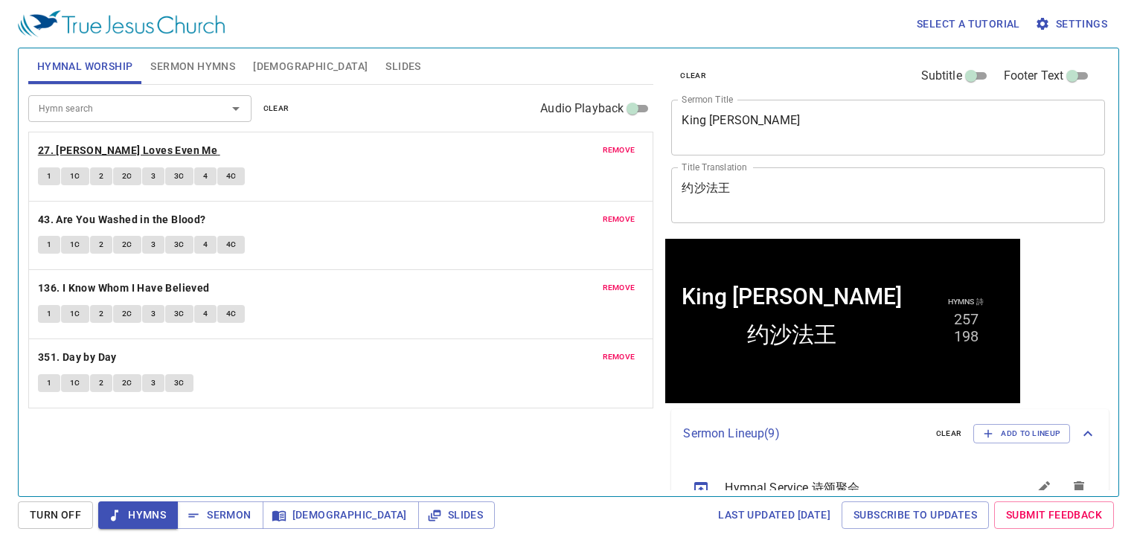
click at [118, 148] on b "27. [PERSON_NAME] Loves Even Me" at bounding box center [127, 150] width 179 height 19
click at [54, 180] on button "1" at bounding box center [49, 176] width 22 height 18
click at [75, 176] on span "1C" at bounding box center [75, 176] width 10 height 13
click at [105, 179] on button "2" at bounding box center [101, 176] width 22 height 18
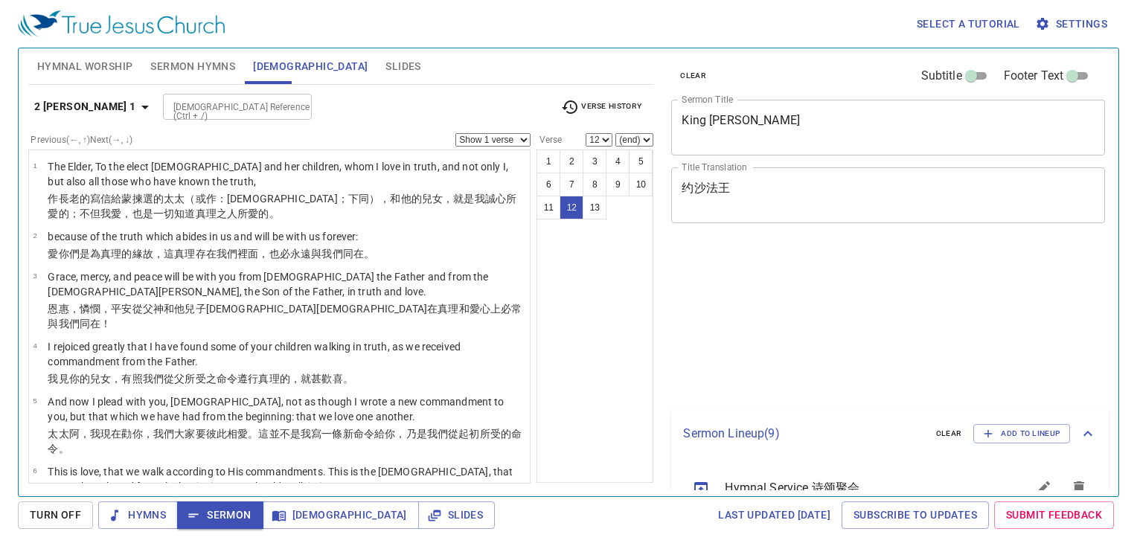
select select "12"
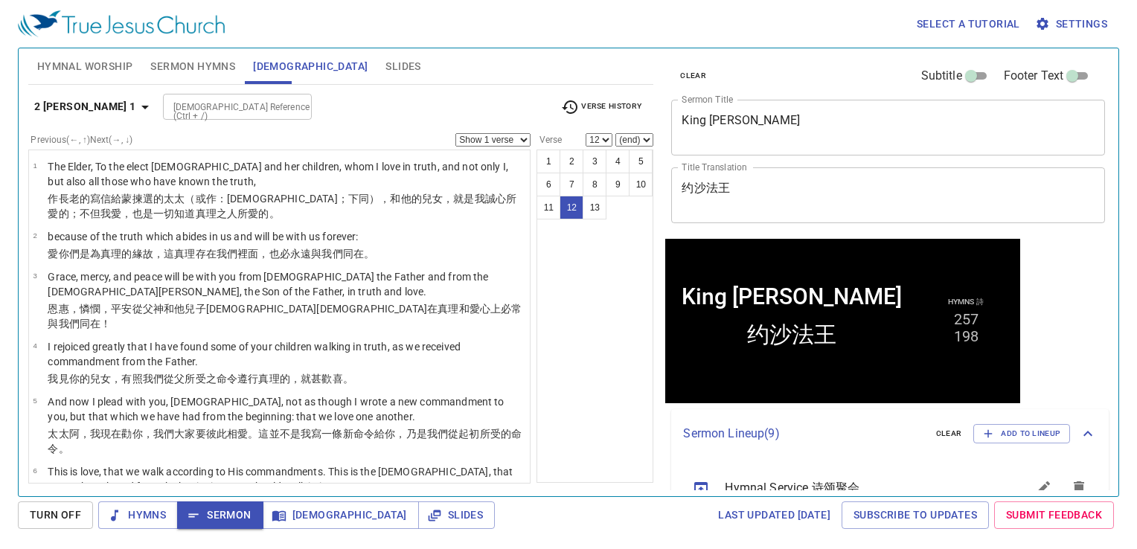
scroll to position [394, 0]
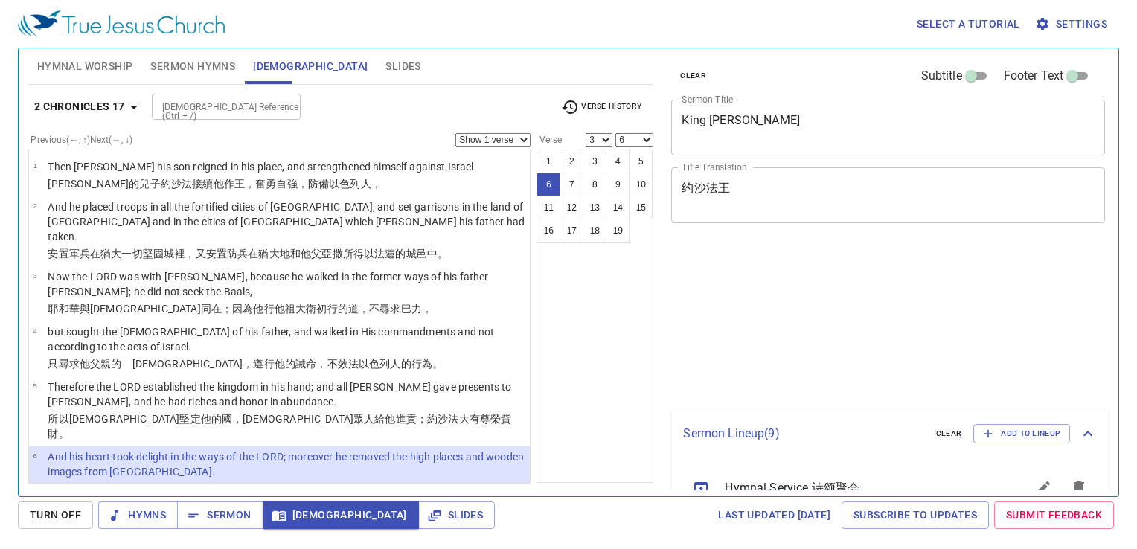
select select "3"
select select "6"
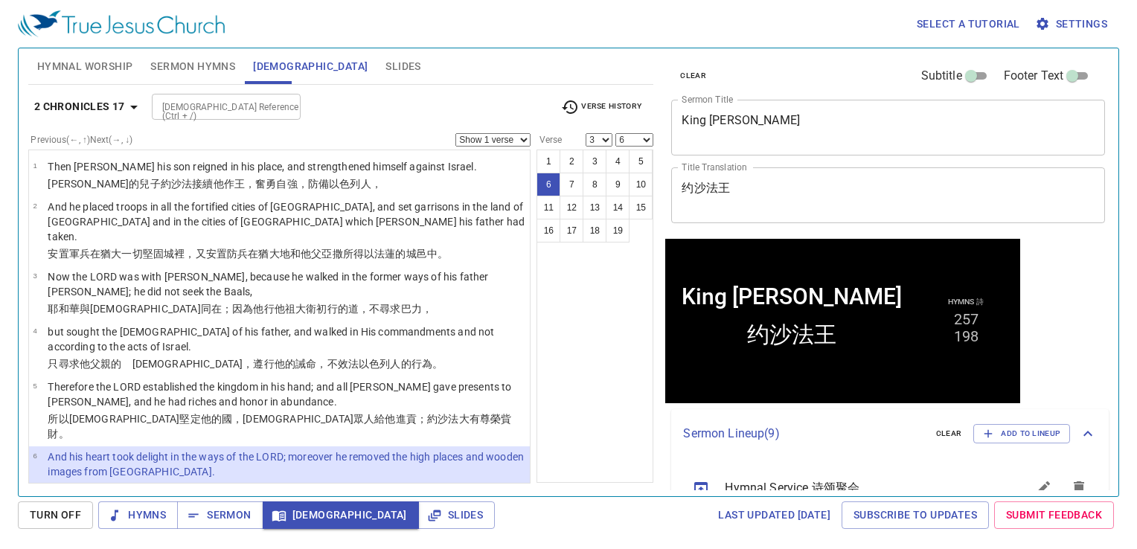
scroll to position [74, 0]
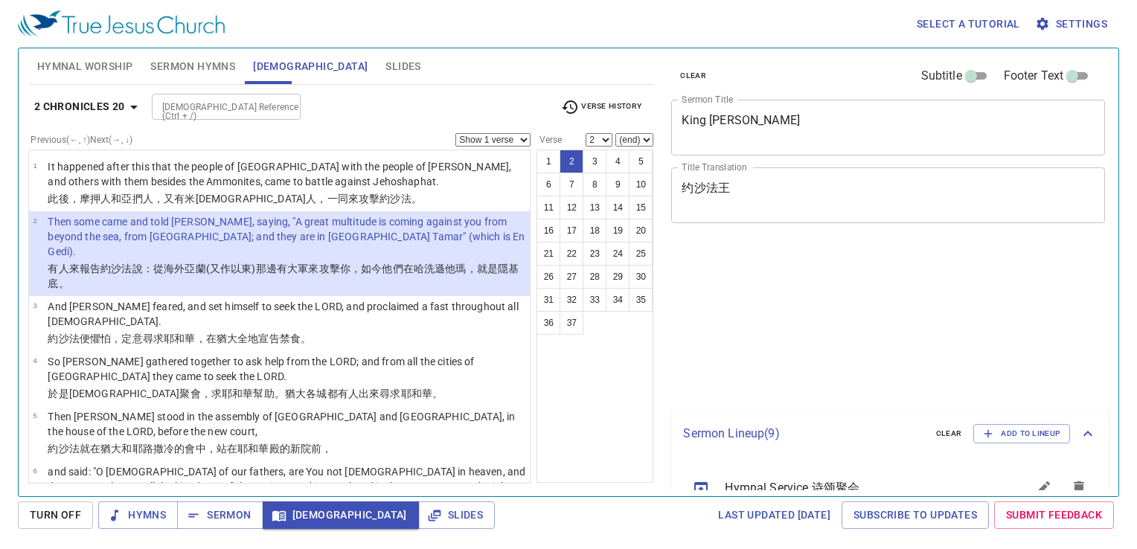
select select "2"
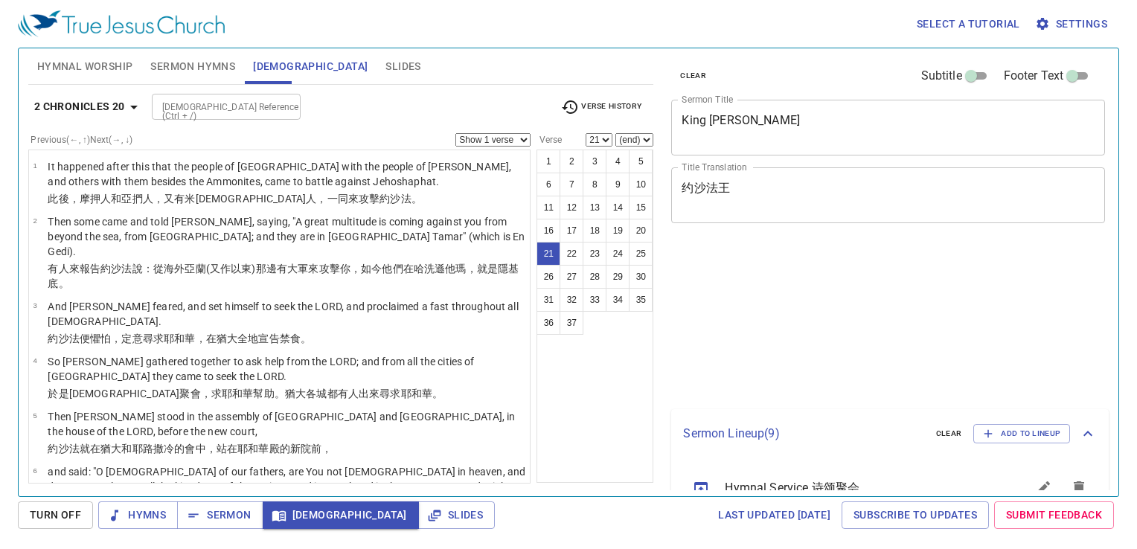
select select "21"
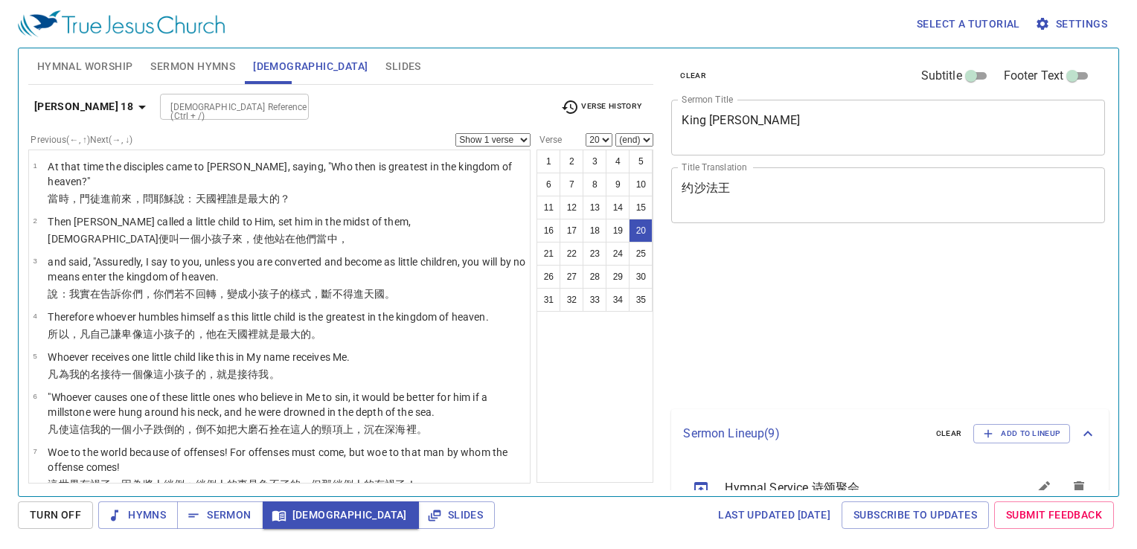
select select "20"
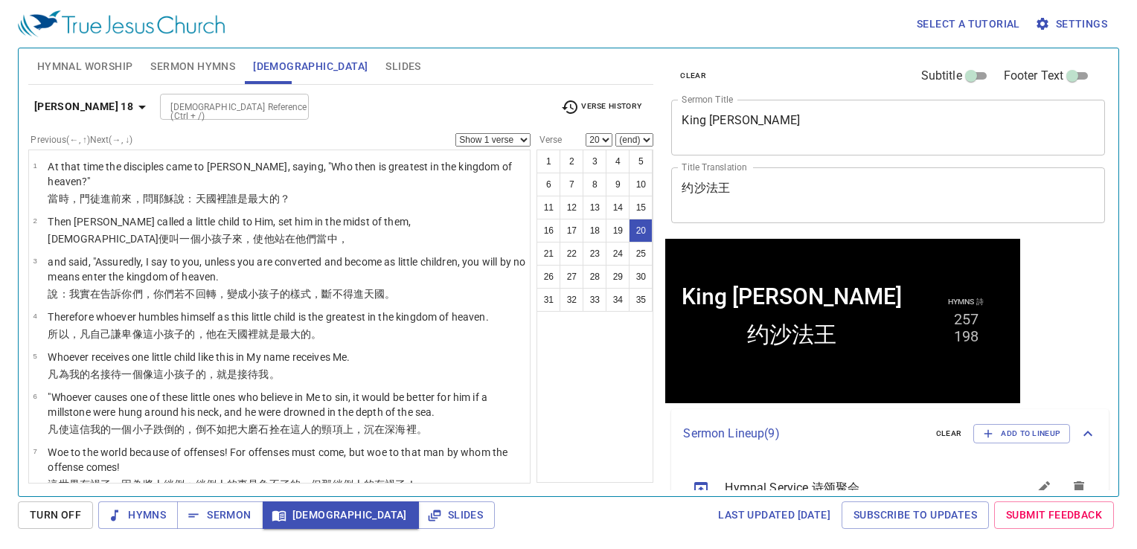
scroll to position [873, 0]
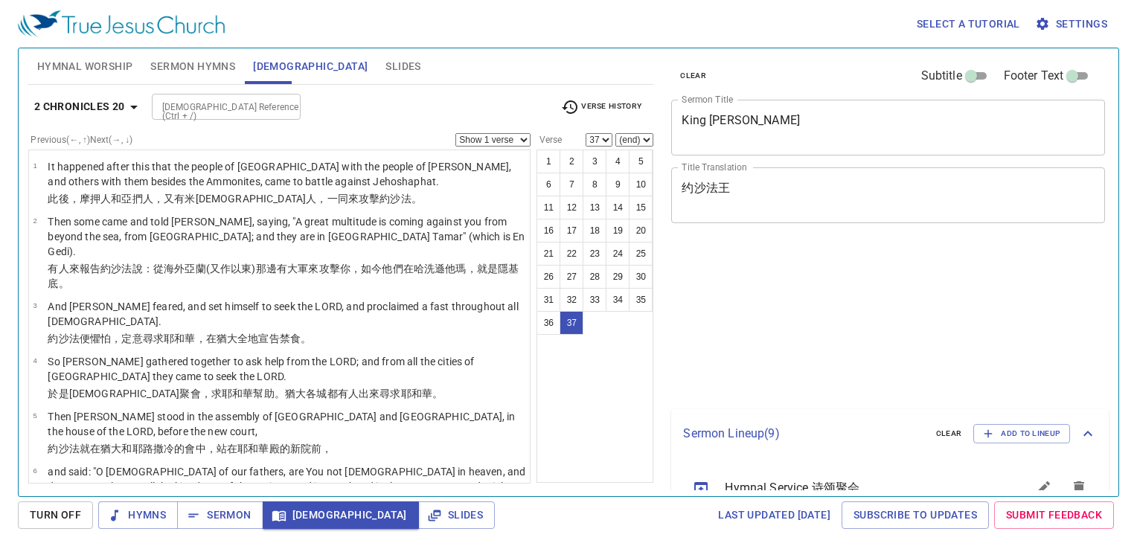
select select "37"
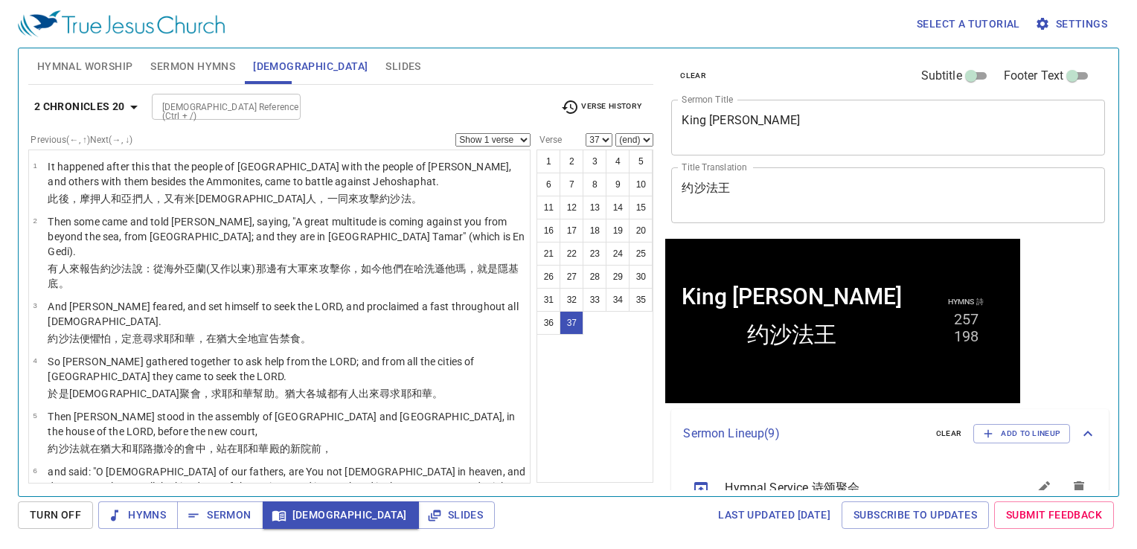
scroll to position [2097, 0]
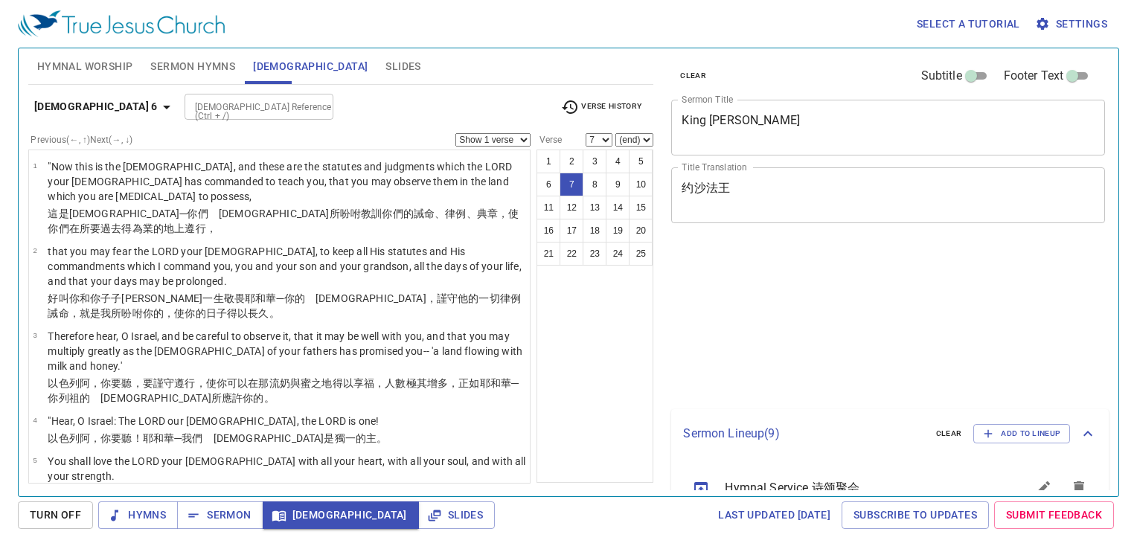
select select "7"
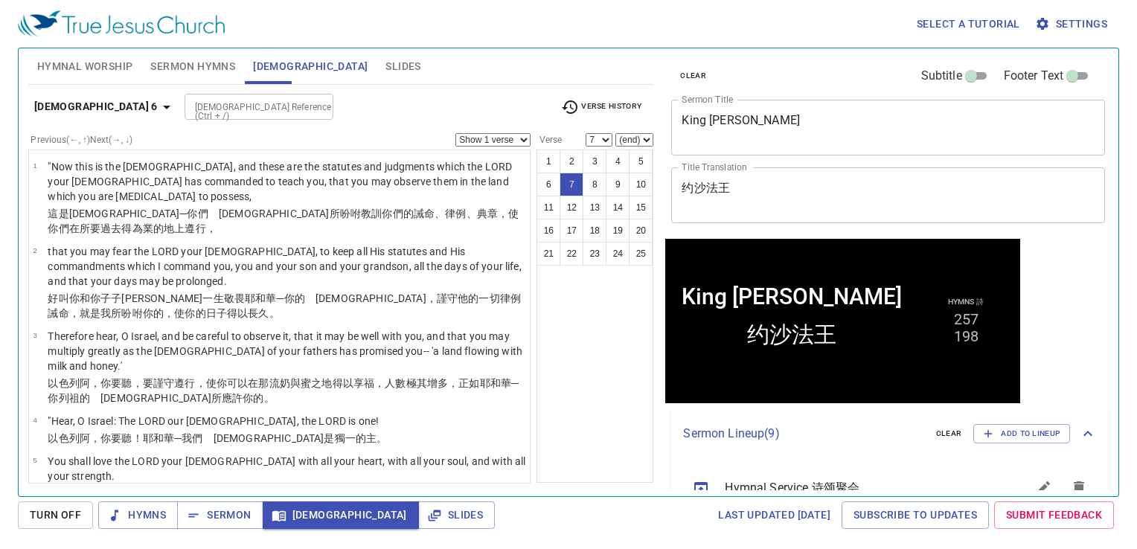
scroll to position [315, 0]
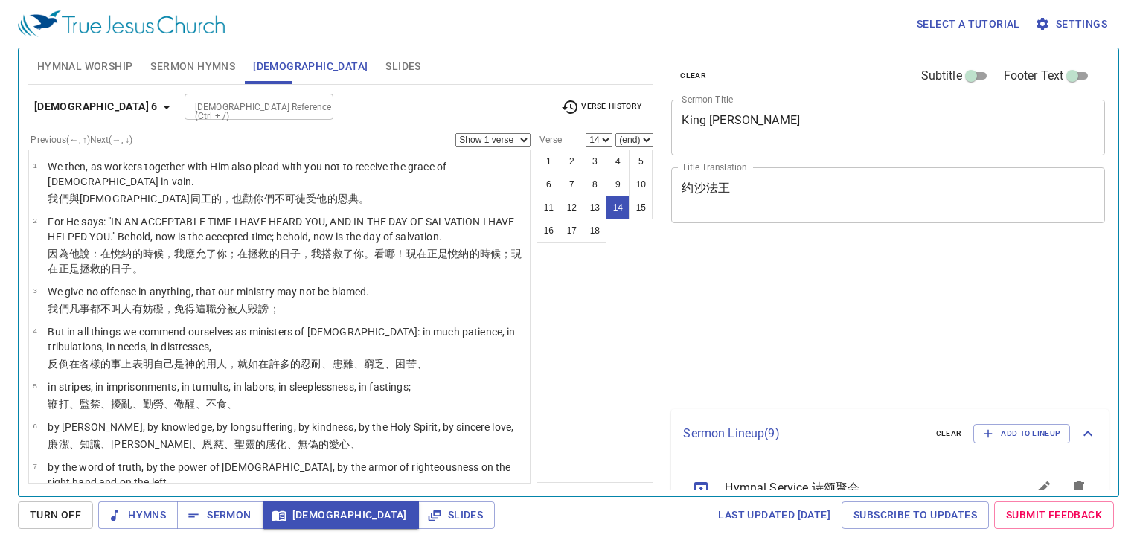
select select "14"
